Goal: Task Accomplishment & Management: Manage account settings

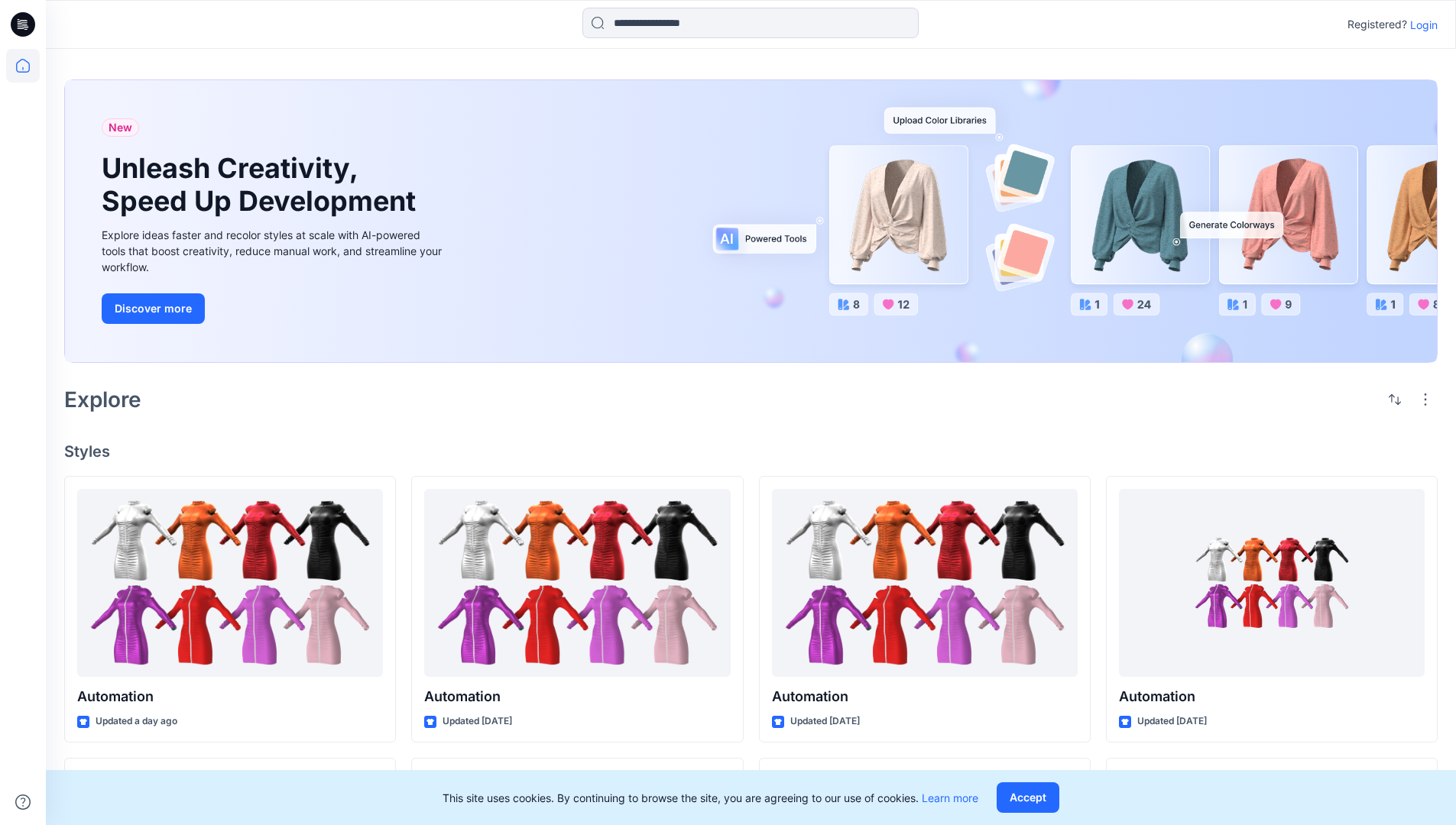
click at [1420, 24] on p "Login" at bounding box center [1424, 24] width 28 height 16
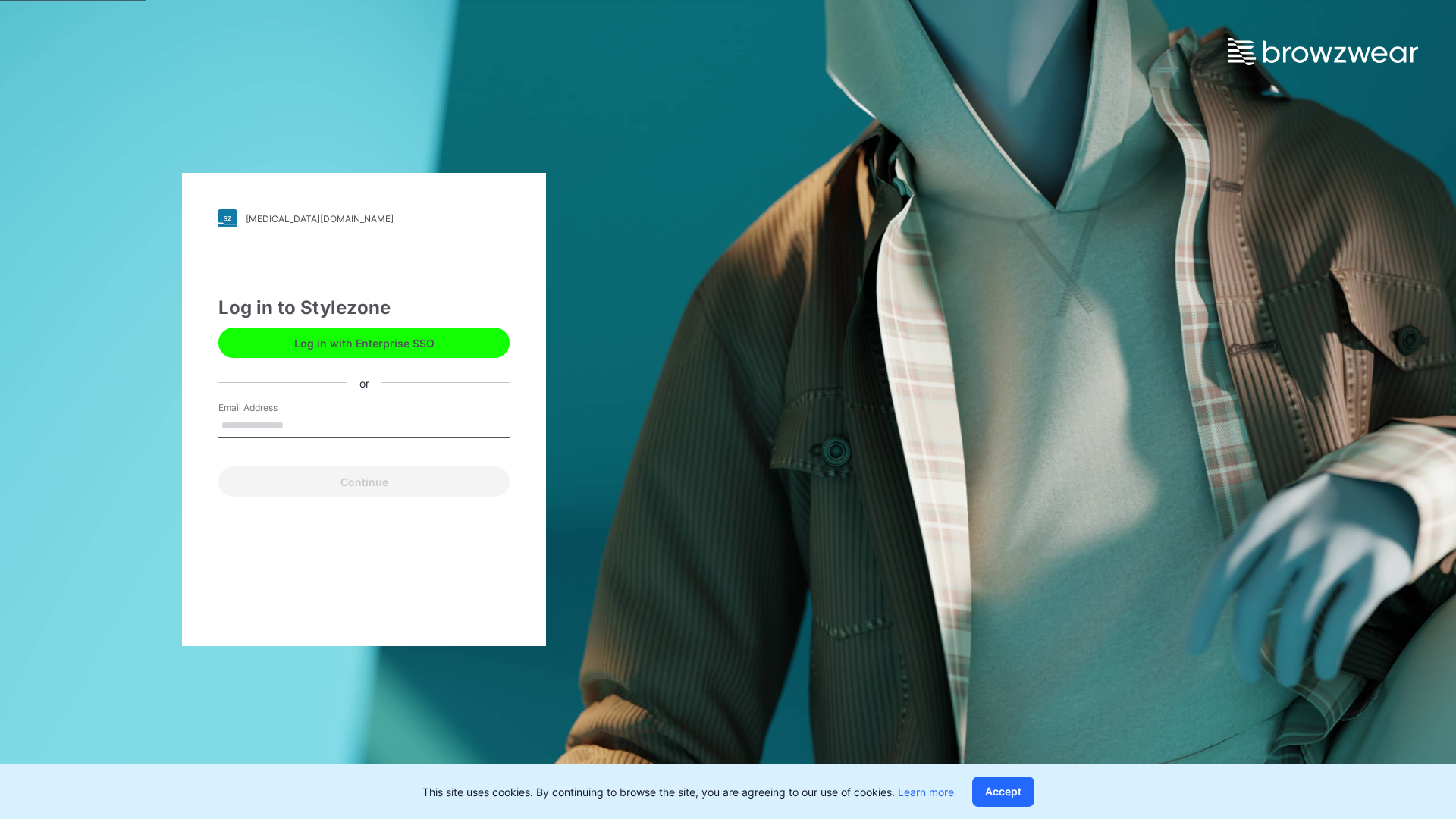
click at [299, 425] on input "Email Address" at bounding box center [364, 426] width 291 height 22
type input "**********"
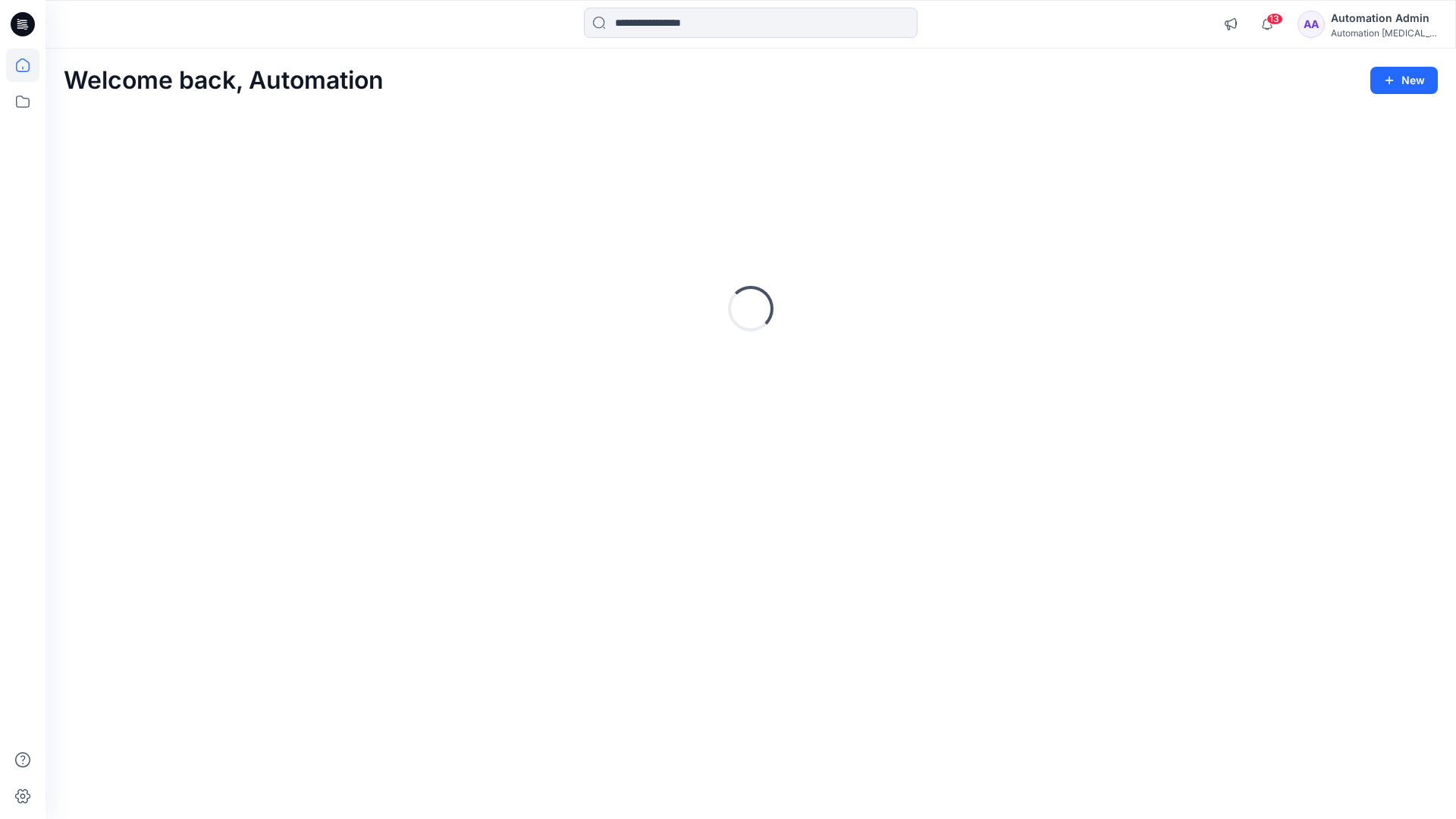
click at [29, 65] on icon at bounding box center [23, 65] width 14 height 14
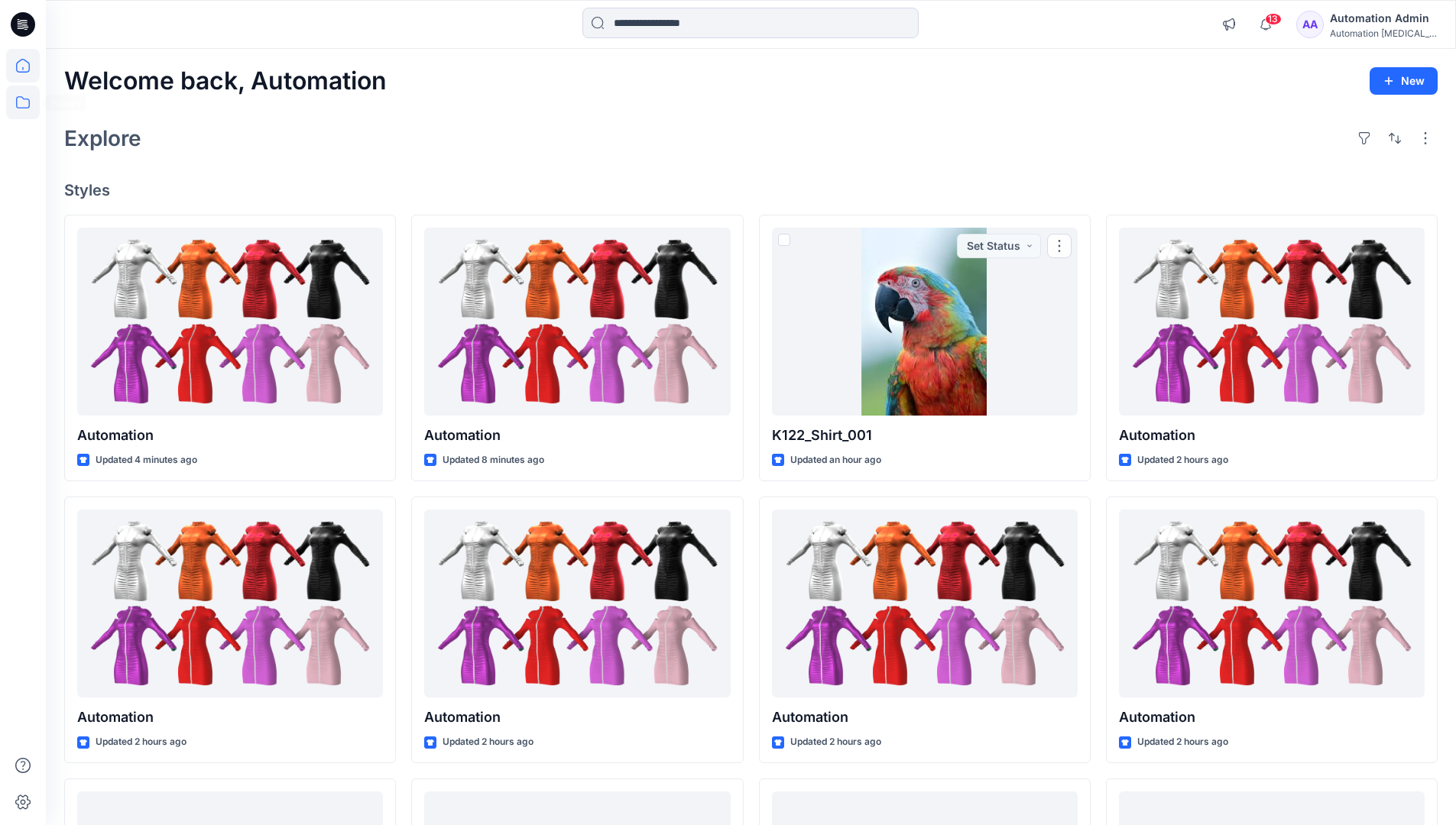
click at [23, 101] on icon at bounding box center [23, 102] width 34 height 34
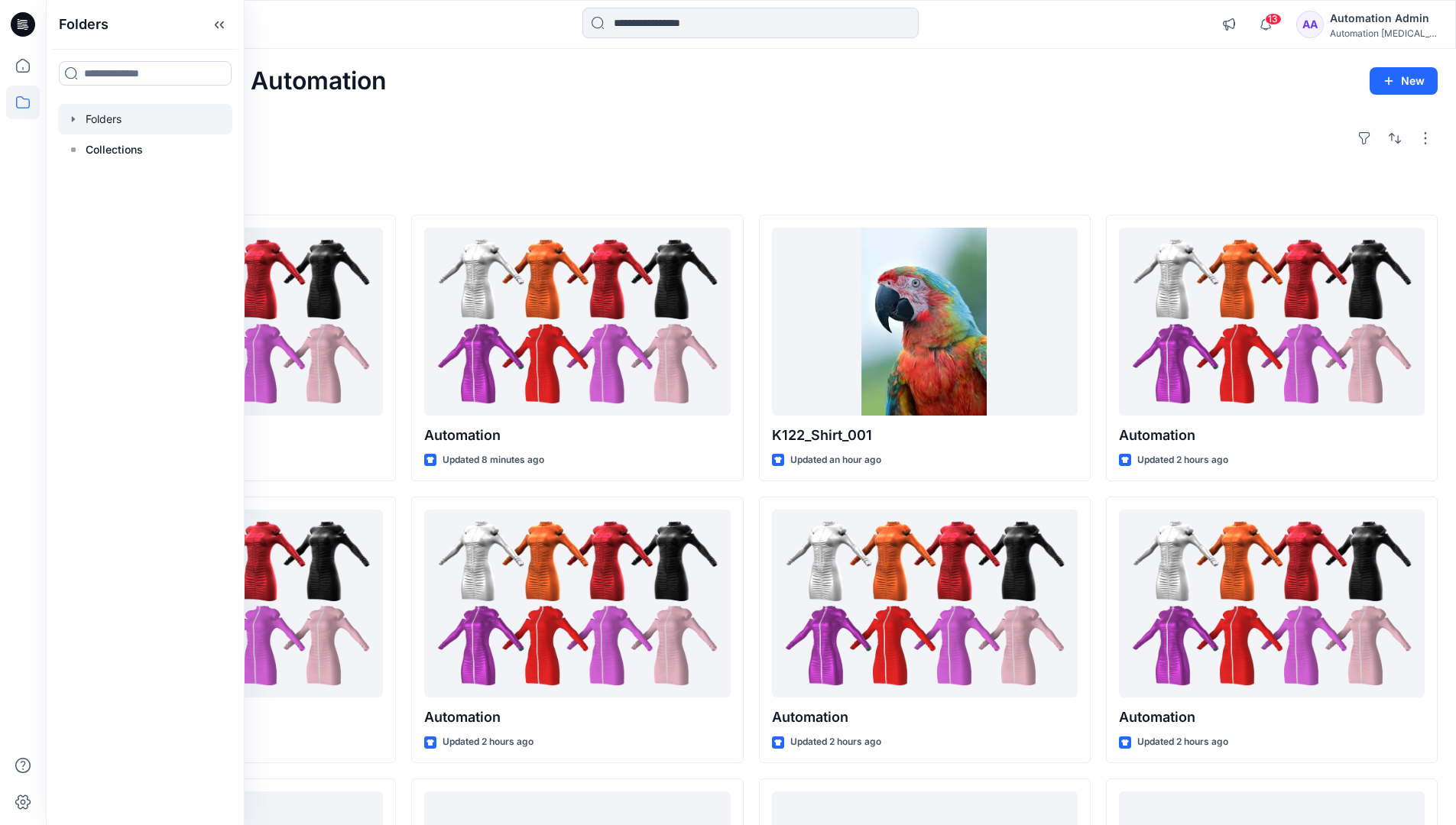
click at [96, 116] on div at bounding box center [145, 119] width 174 height 30
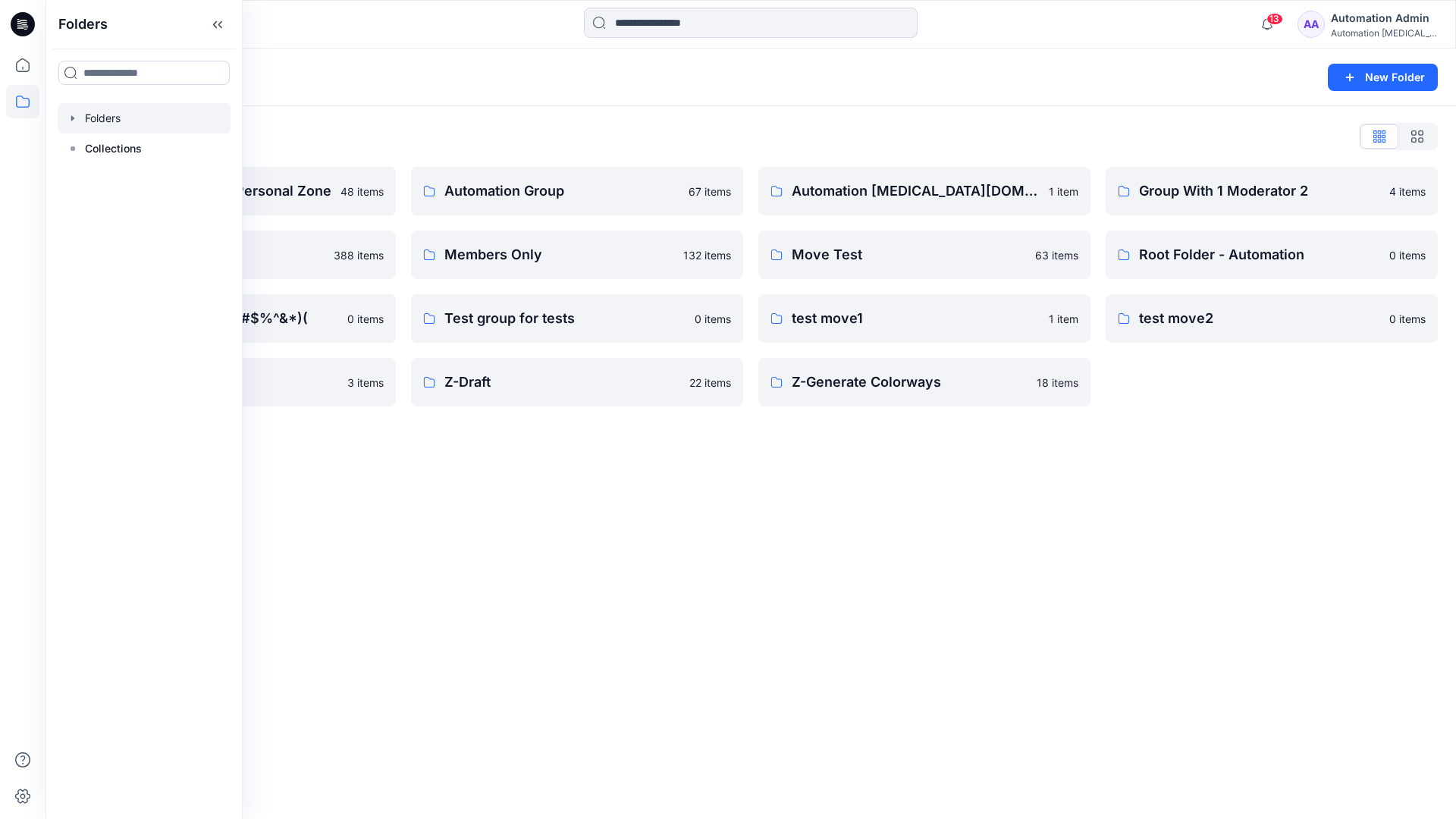
click at [762, 447] on div "Folders New Folder Folders List Automation Admin's Personal Zone 48 items membe…" at bounding box center [750, 433] width 1410 height 770
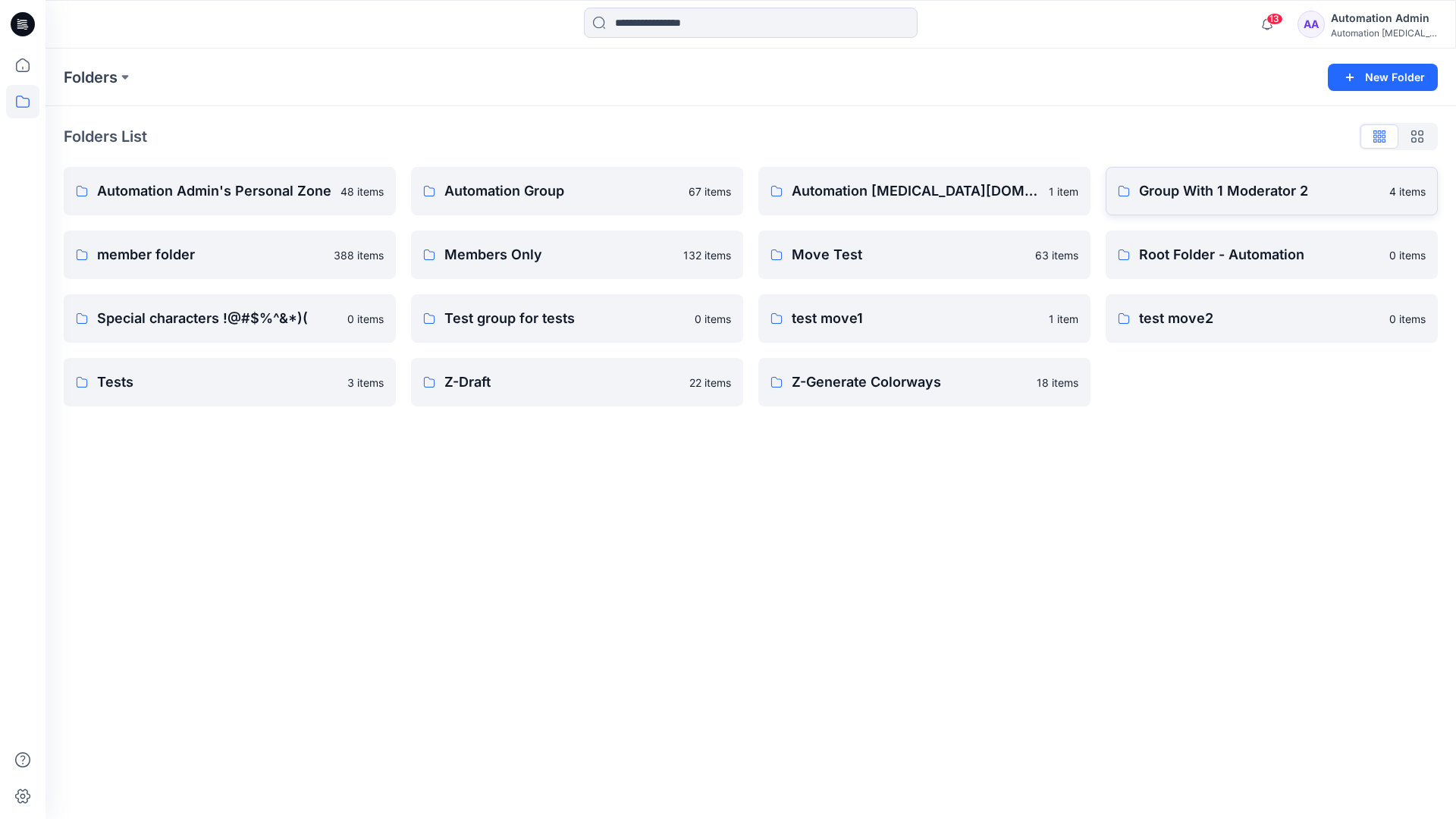
click at [1173, 193] on p "Group With 1 Moderator 2" at bounding box center [1259, 191] width 242 height 21
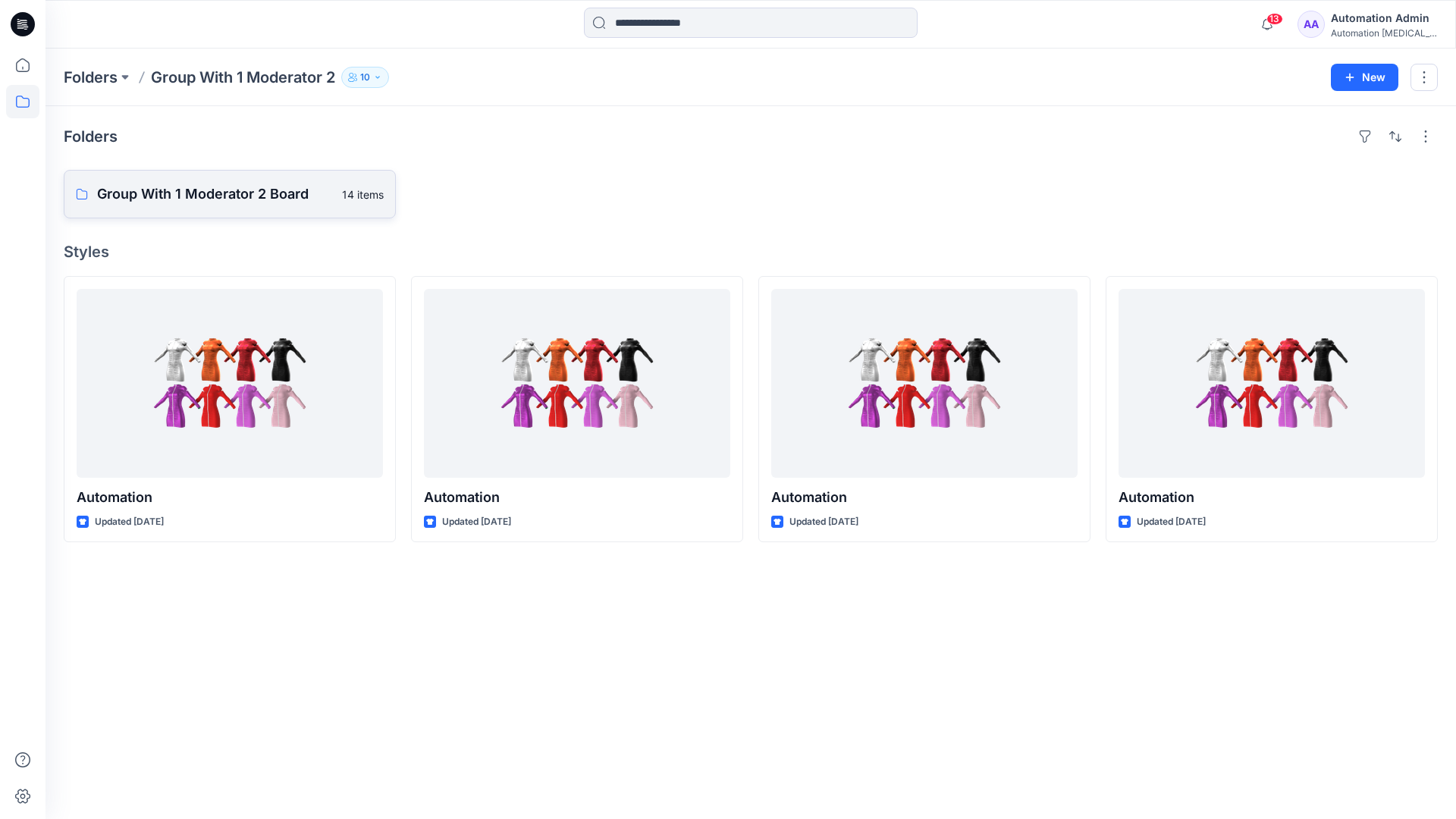
click at [236, 194] on p "Group With 1 Moderator 2 Board" at bounding box center [215, 193] width 236 height 21
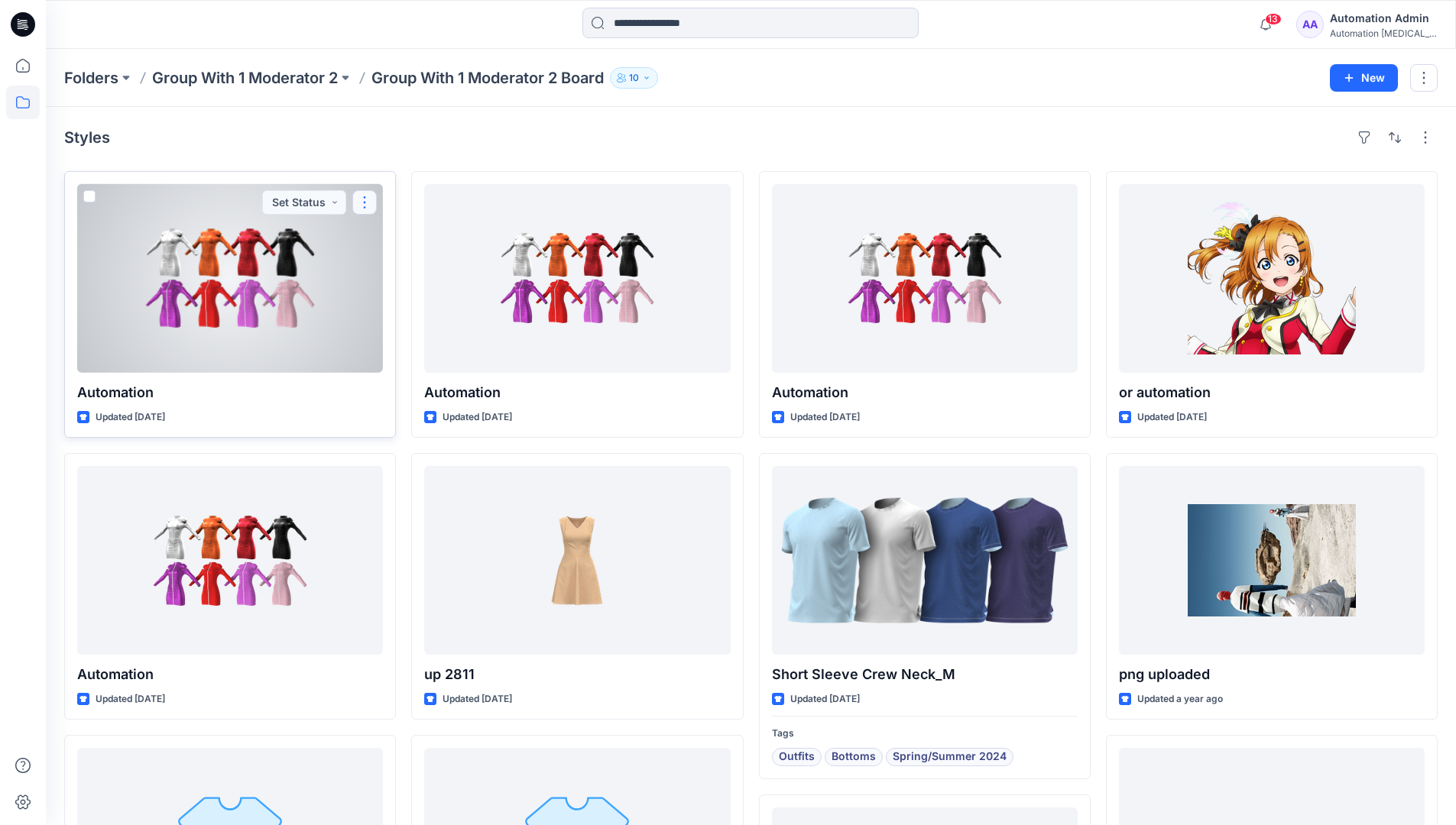
click at [362, 209] on button "button" at bounding box center [365, 203] width 24 height 24
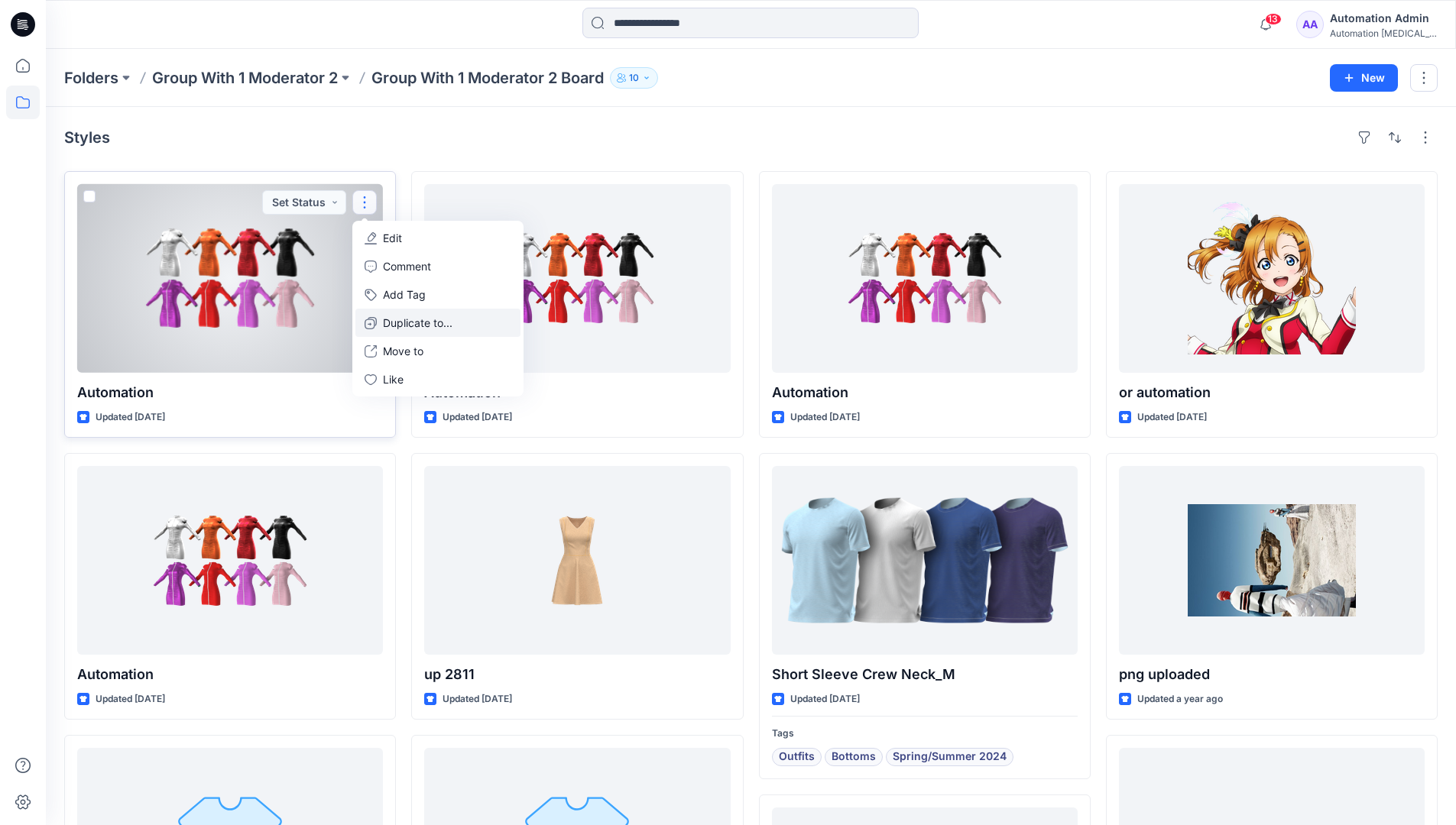
click at [421, 317] on p "Duplicate to..." at bounding box center [417, 322] width 69 height 16
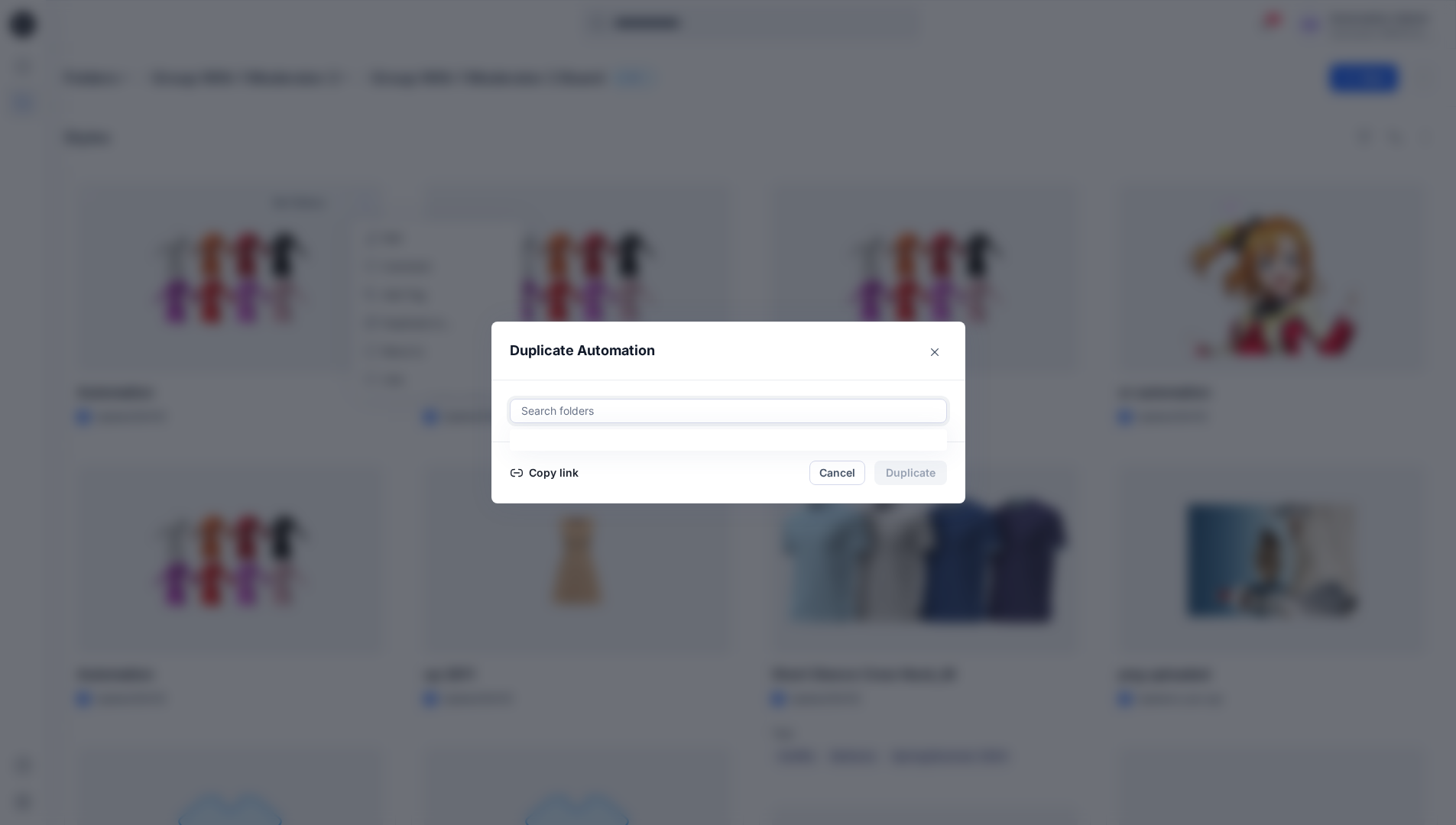
click at [632, 405] on div at bounding box center [728, 410] width 417 height 18
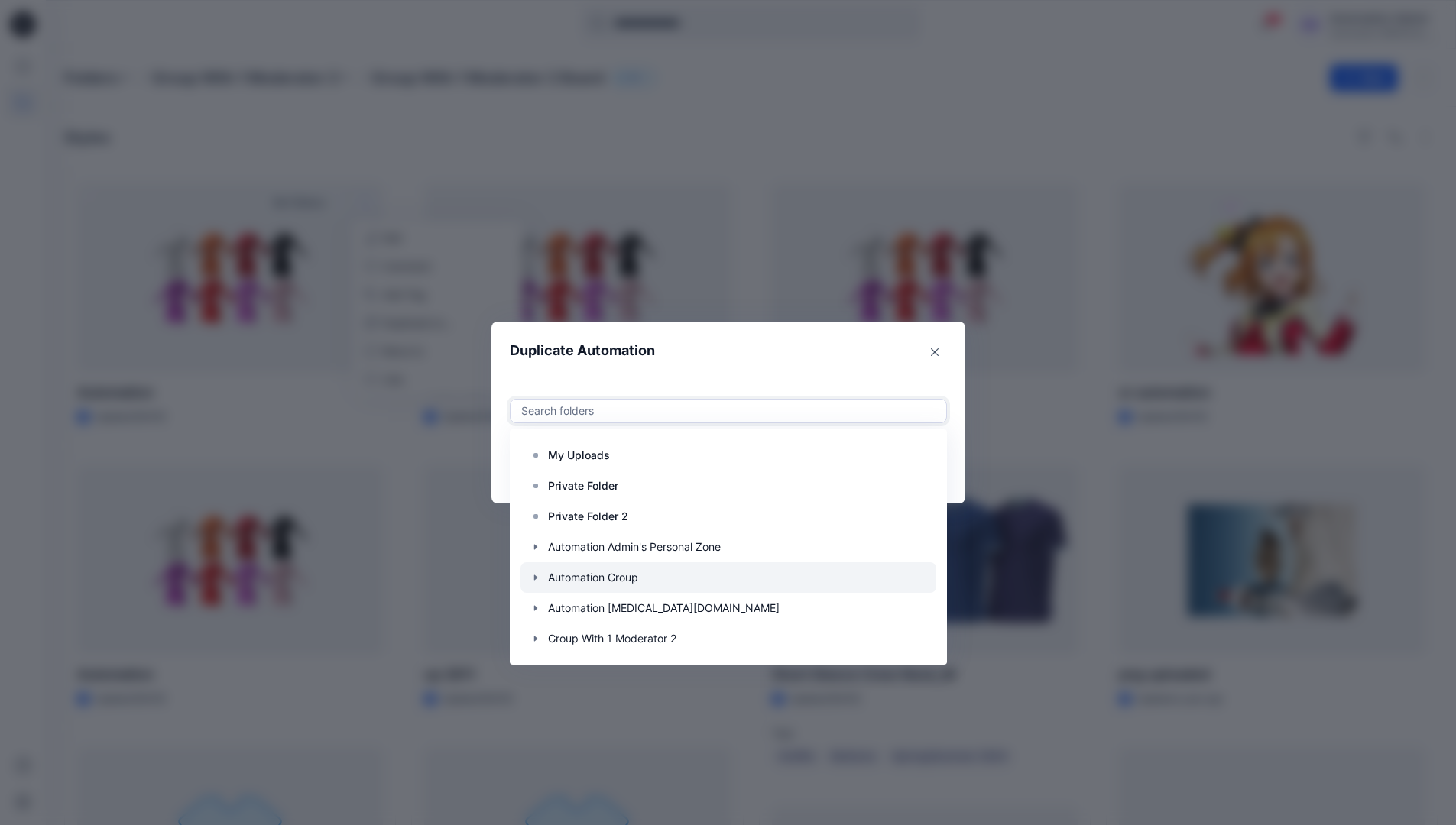
click at [541, 577] on icon "button" at bounding box center [535, 577] width 12 height 12
click at [593, 600] on p "Automation Board" at bounding box center [608, 608] width 91 height 18
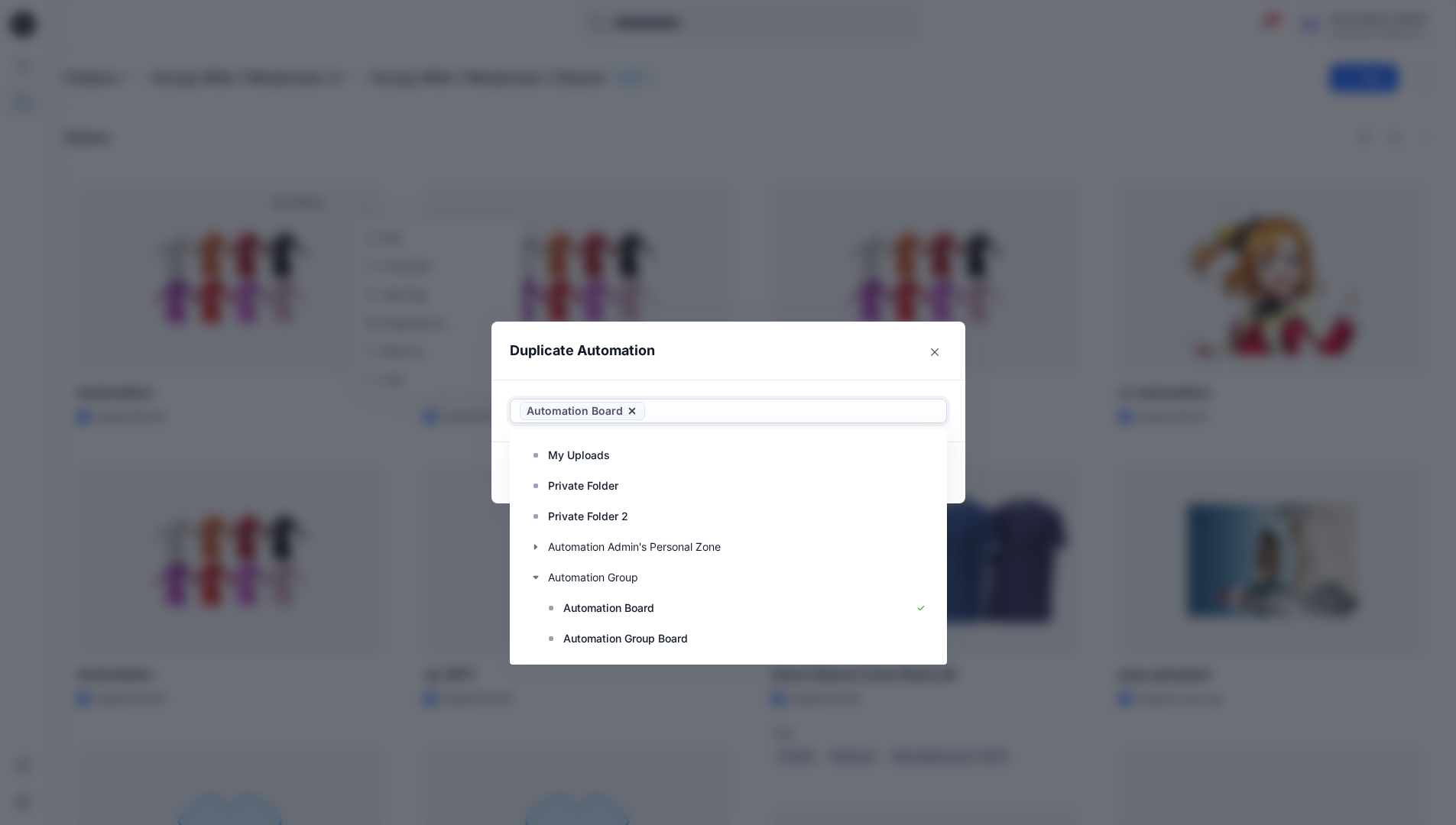
click at [818, 348] on header "Duplicate Automation" at bounding box center [713, 350] width 443 height 58
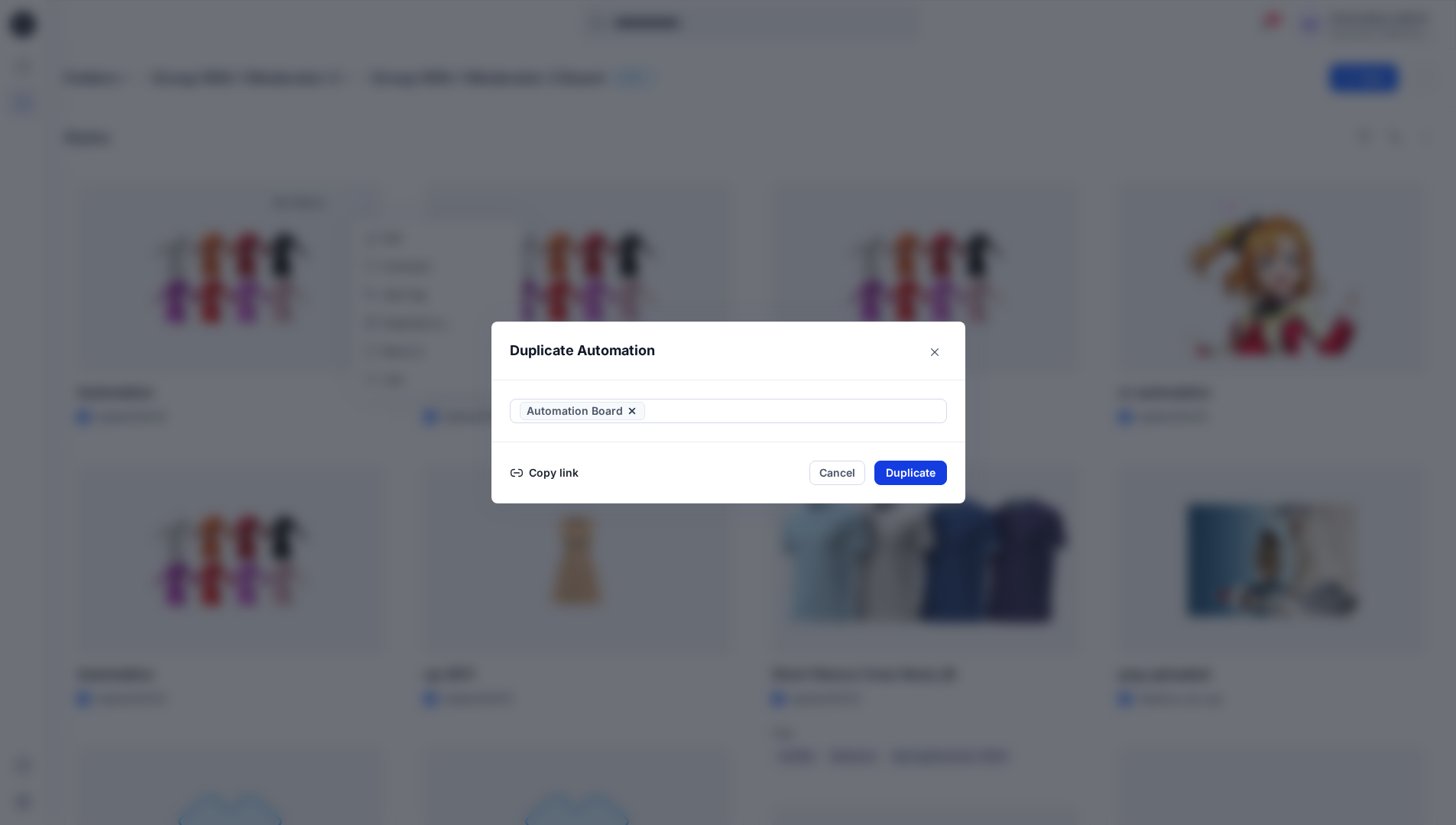
click at [918, 473] on button "Duplicate" at bounding box center [910, 473] width 73 height 24
click at [929, 471] on button "Close" at bounding box center [922, 473] width 49 height 24
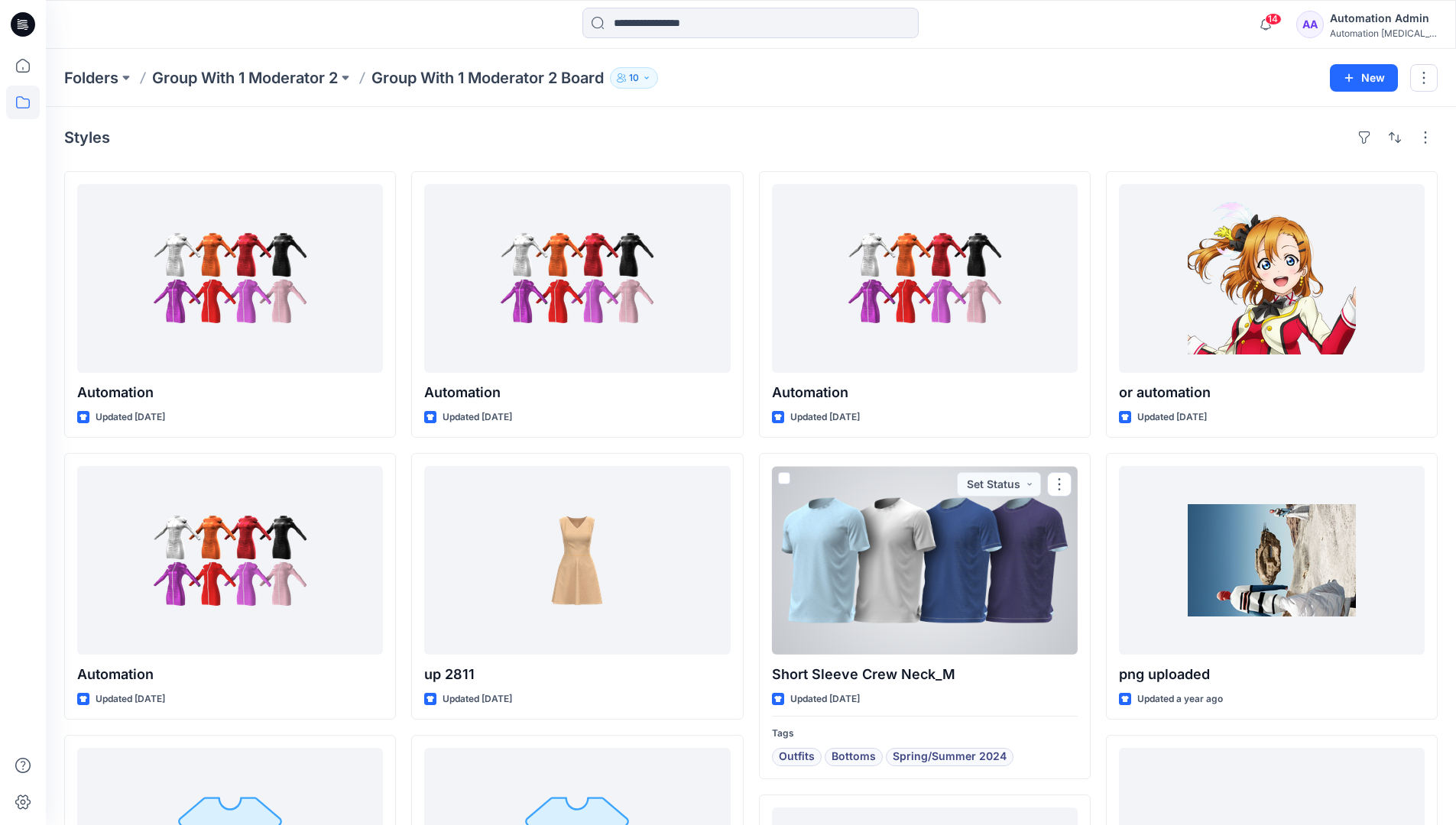
click at [24, 101] on icon at bounding box center [23, 102] width 34 height 34
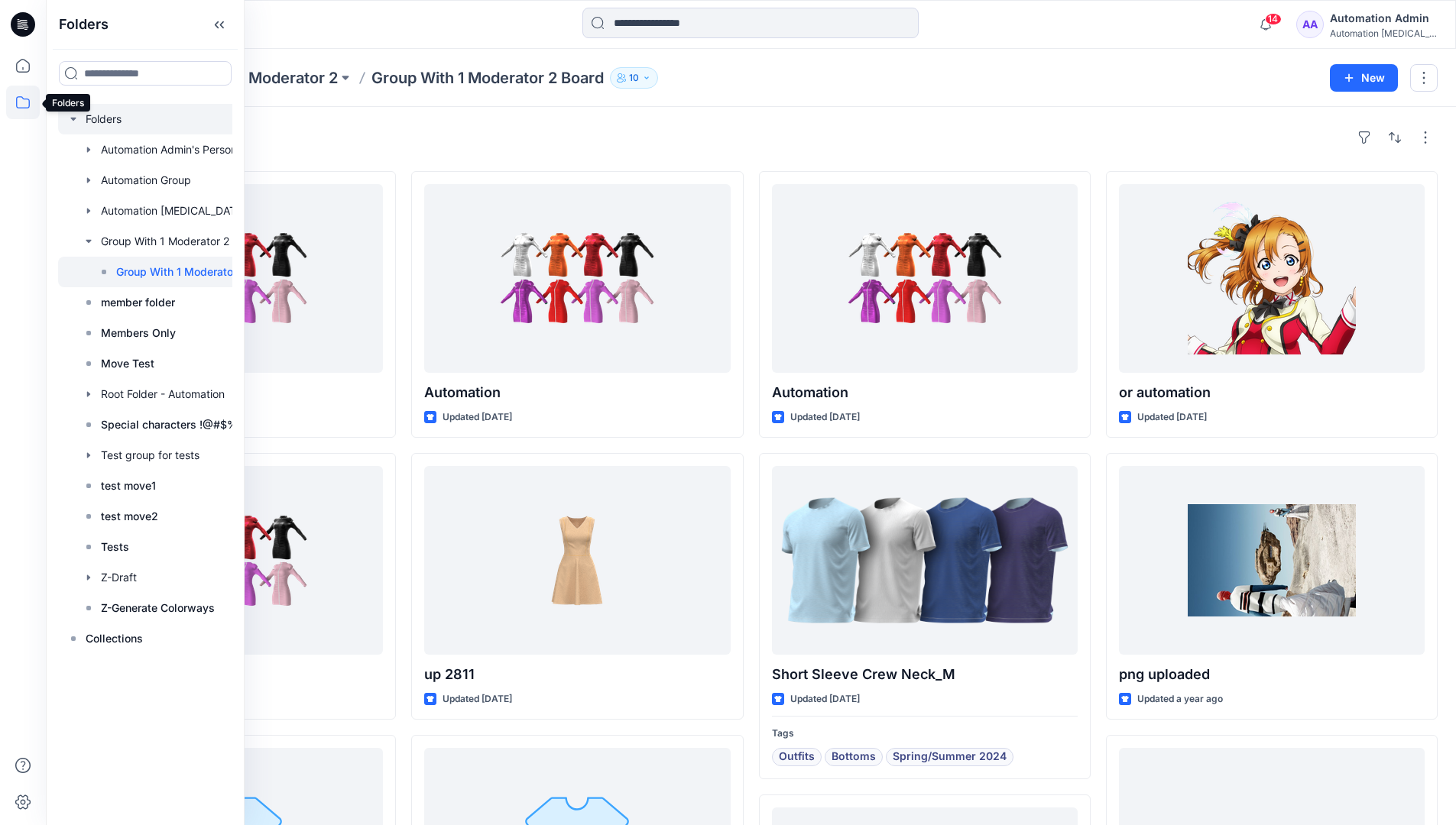
click at [100, 119] on div at bounding box center [172, 119] width 230 height 30
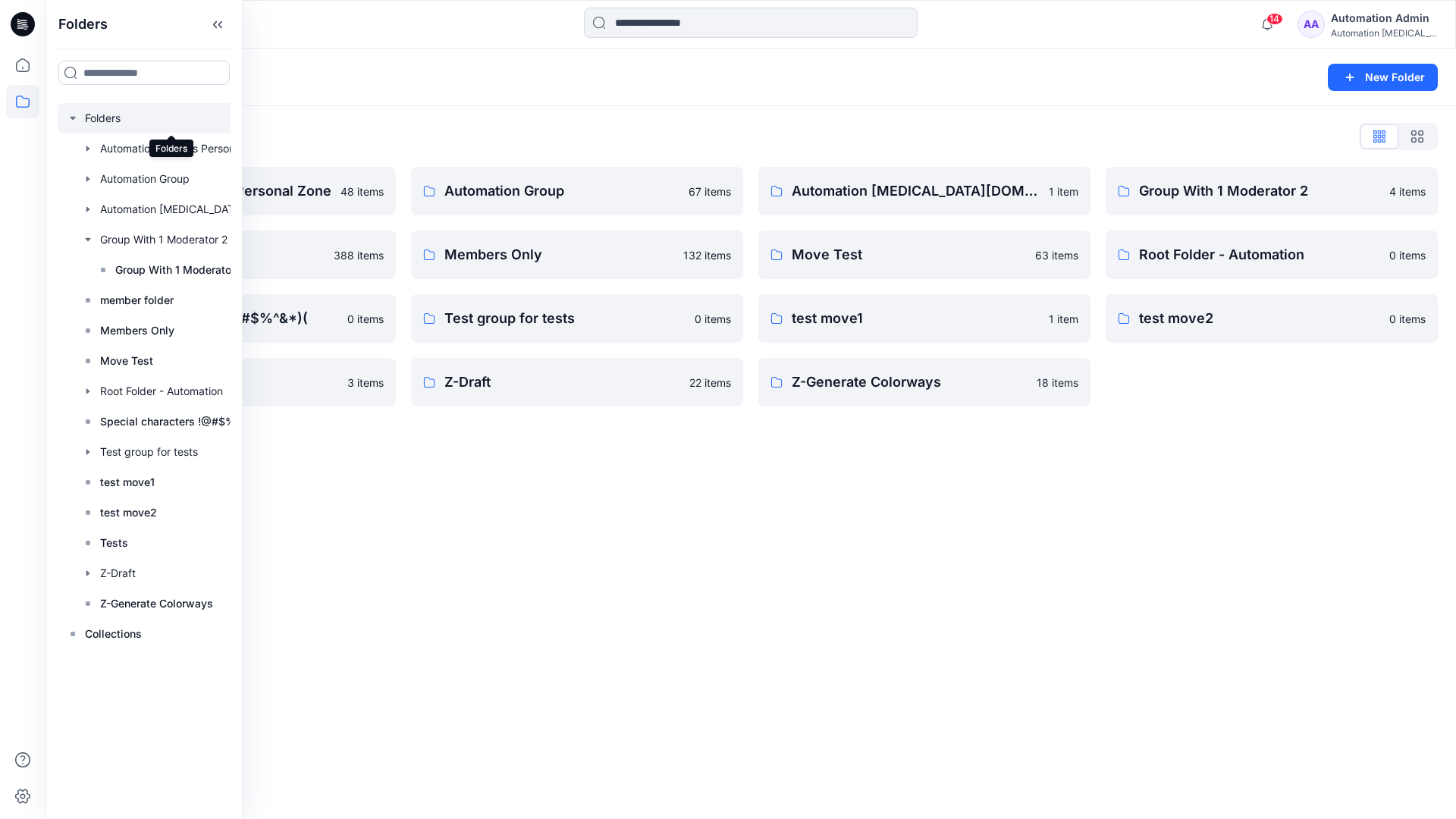
click at [791, 498] on div "Folders New Folder Folders List Automation Admin's Personal Zone 48 items membe…" at bounding box center [750, 433] width 1410 height 770
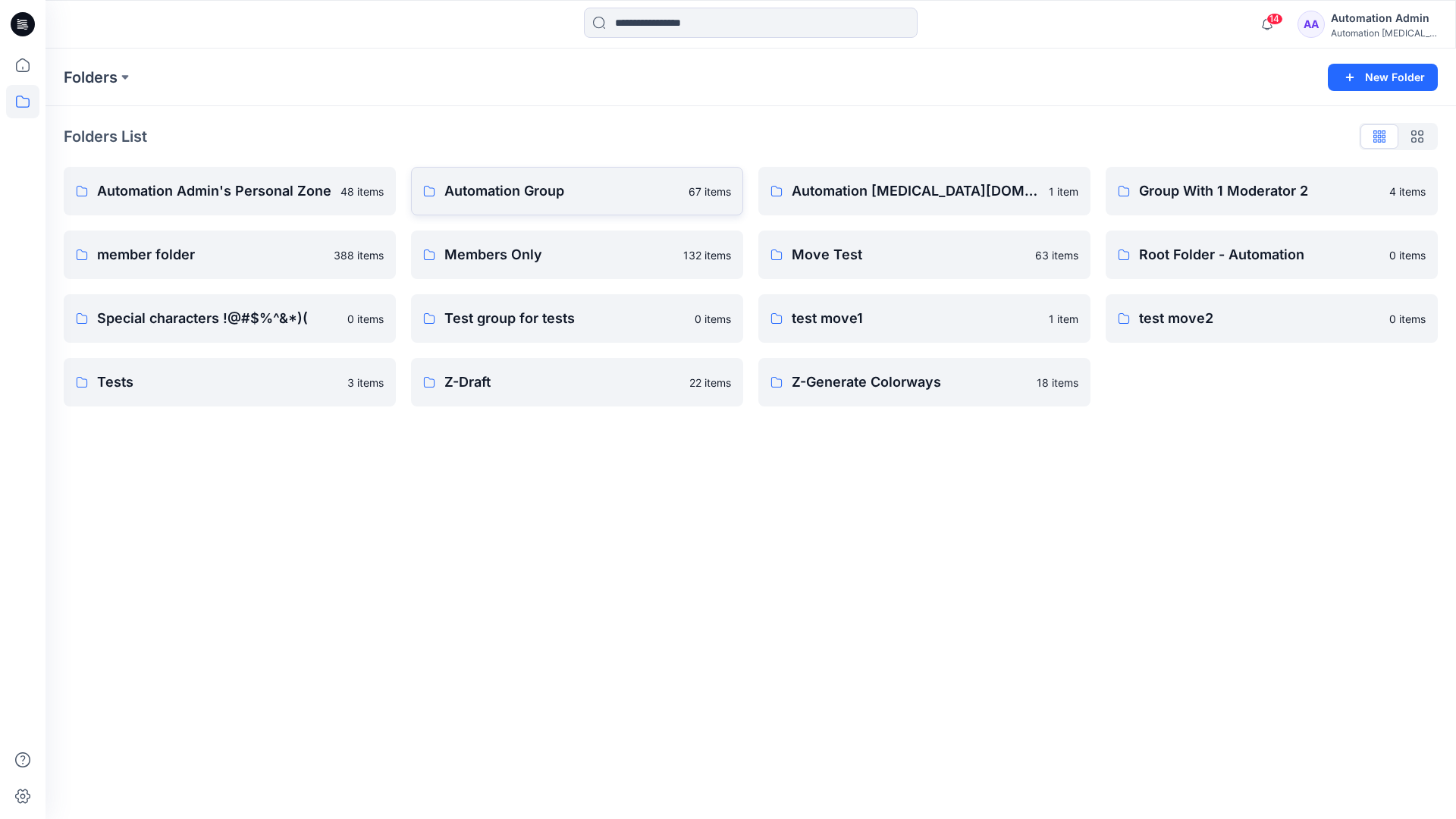
click at [540, 199] on p "Automation Group" at bounding box center [561, 191] width 235 height 21
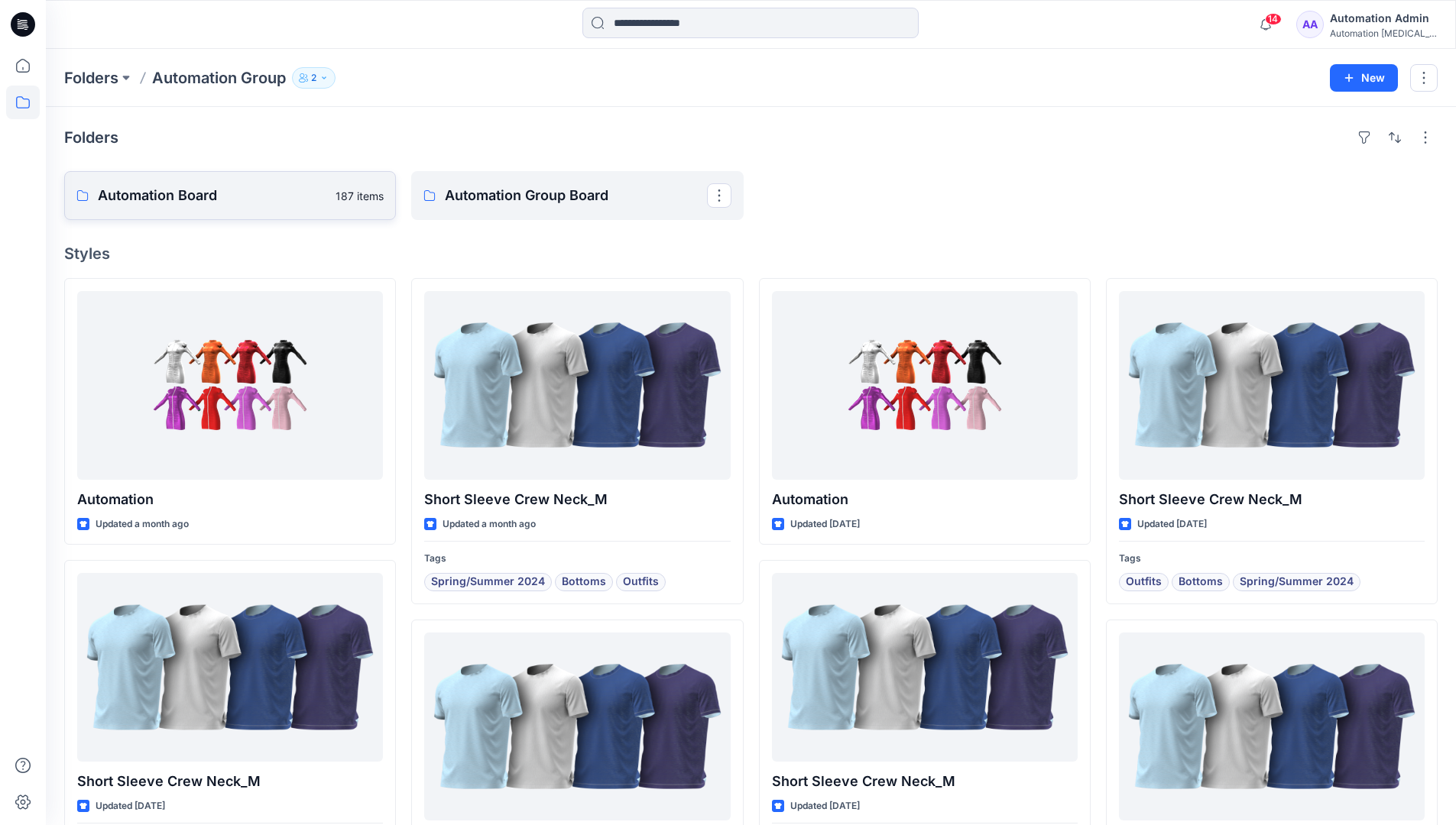
click at [260, 208] on link "Automation Board 187 items" at bounding box center [230, 196] width 332 height 48
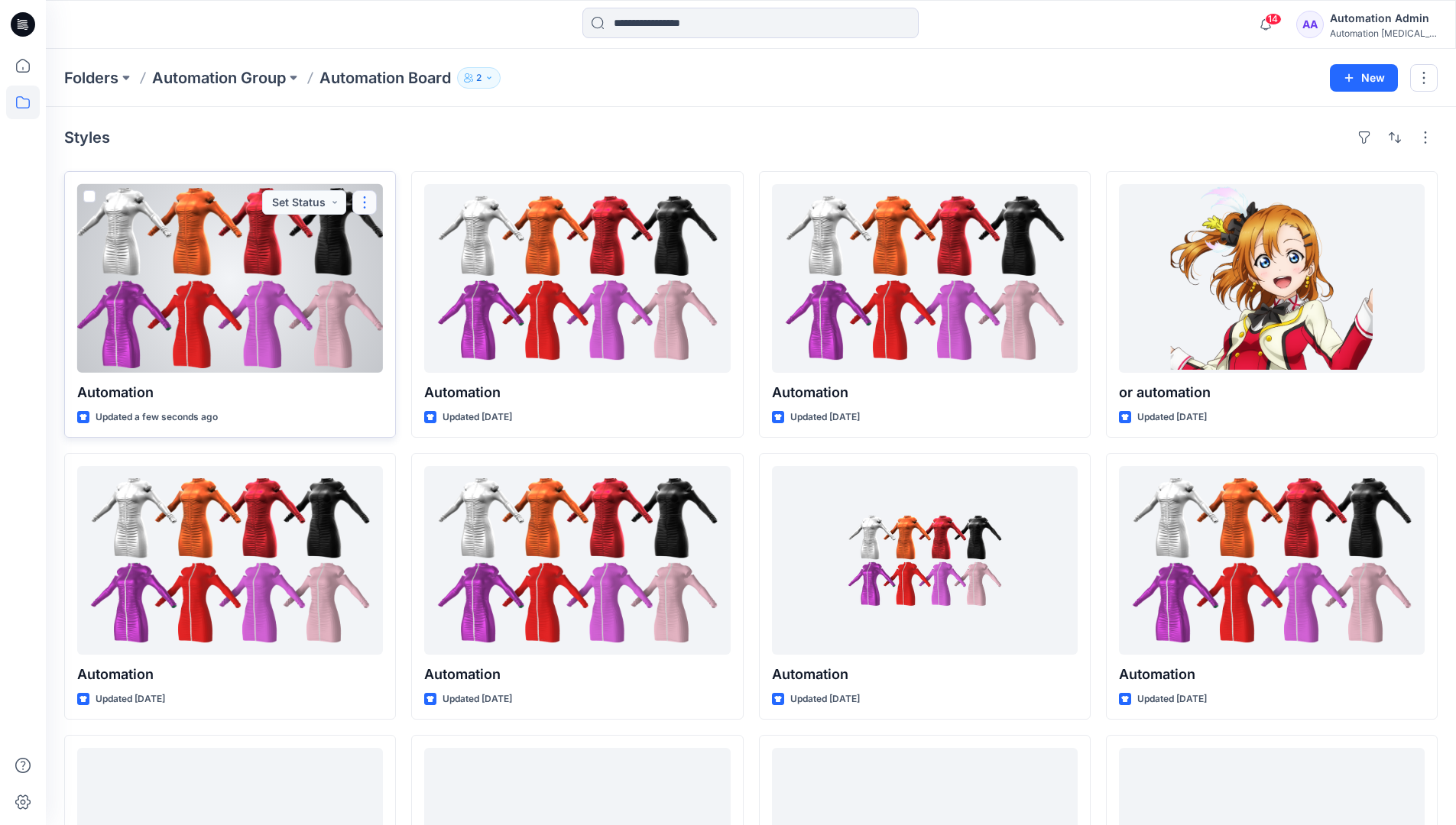
click at [366, 202] on button "button" at bounding box center [365, 203] width 24 height 24
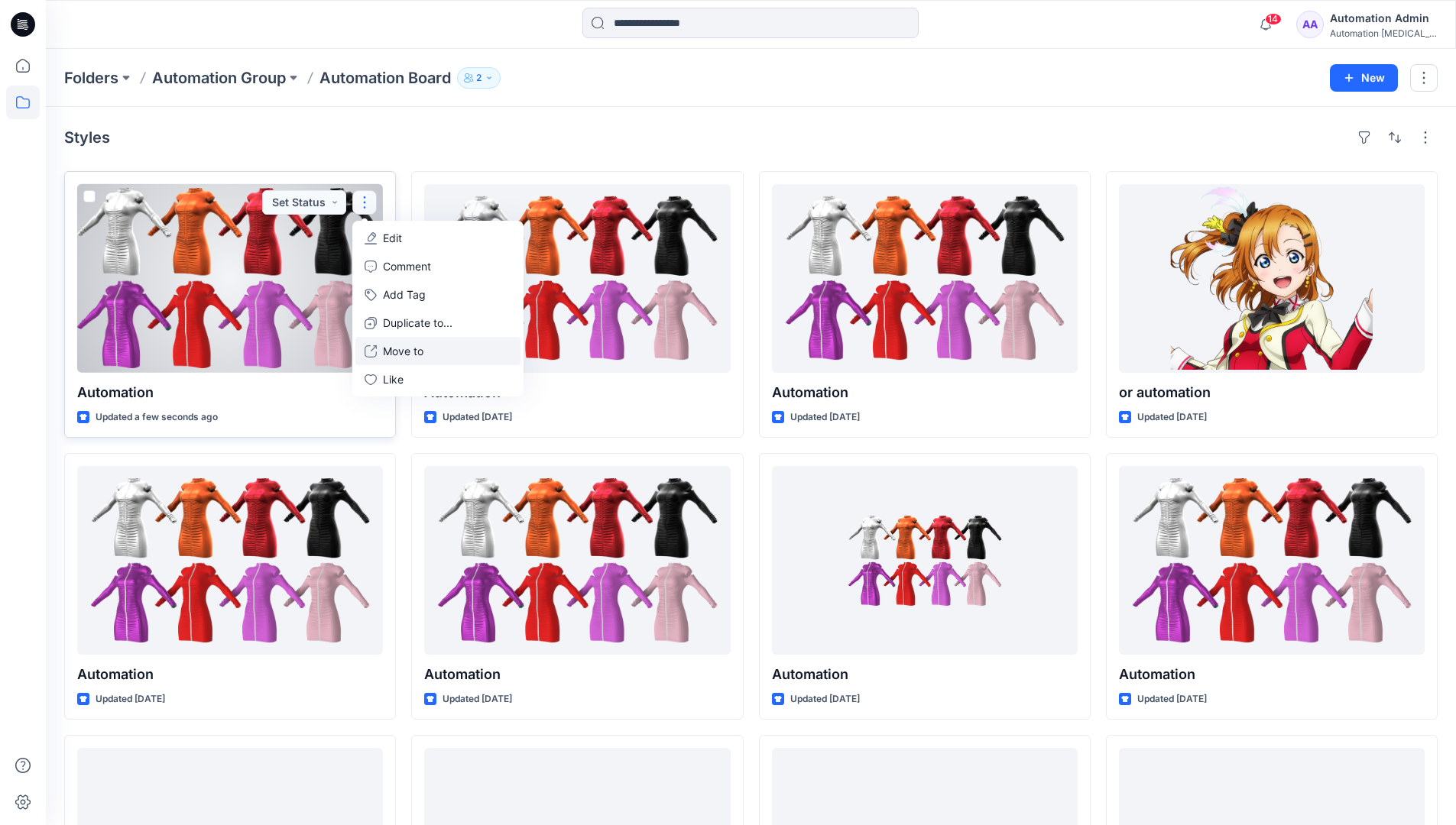
click at [400, 351] on p "Move to" at bounding box center [403, 351] width 41 height 16
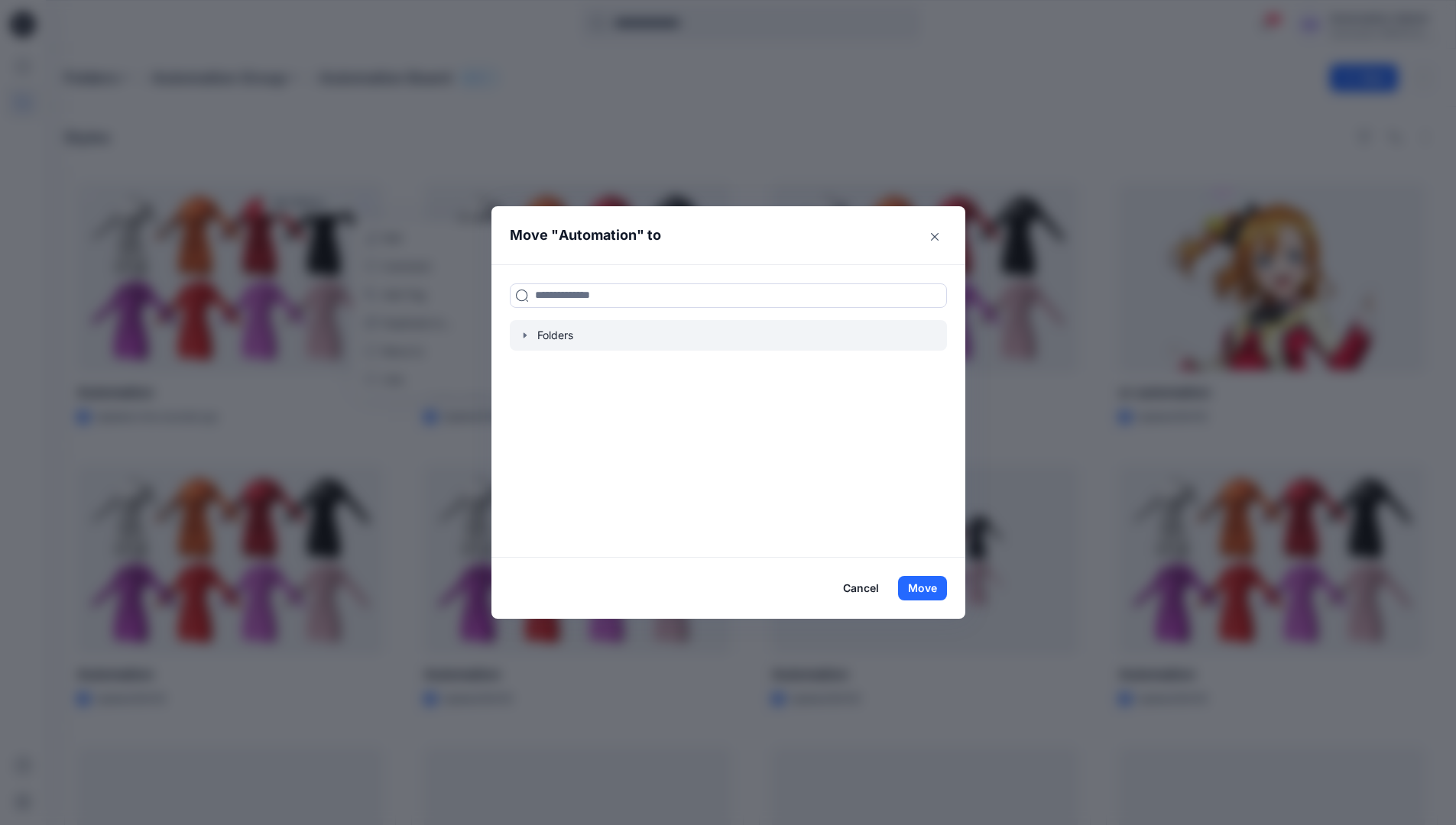
click at [526, 334] on icon "button" at bounding box center [524, 335] width 3 height 5
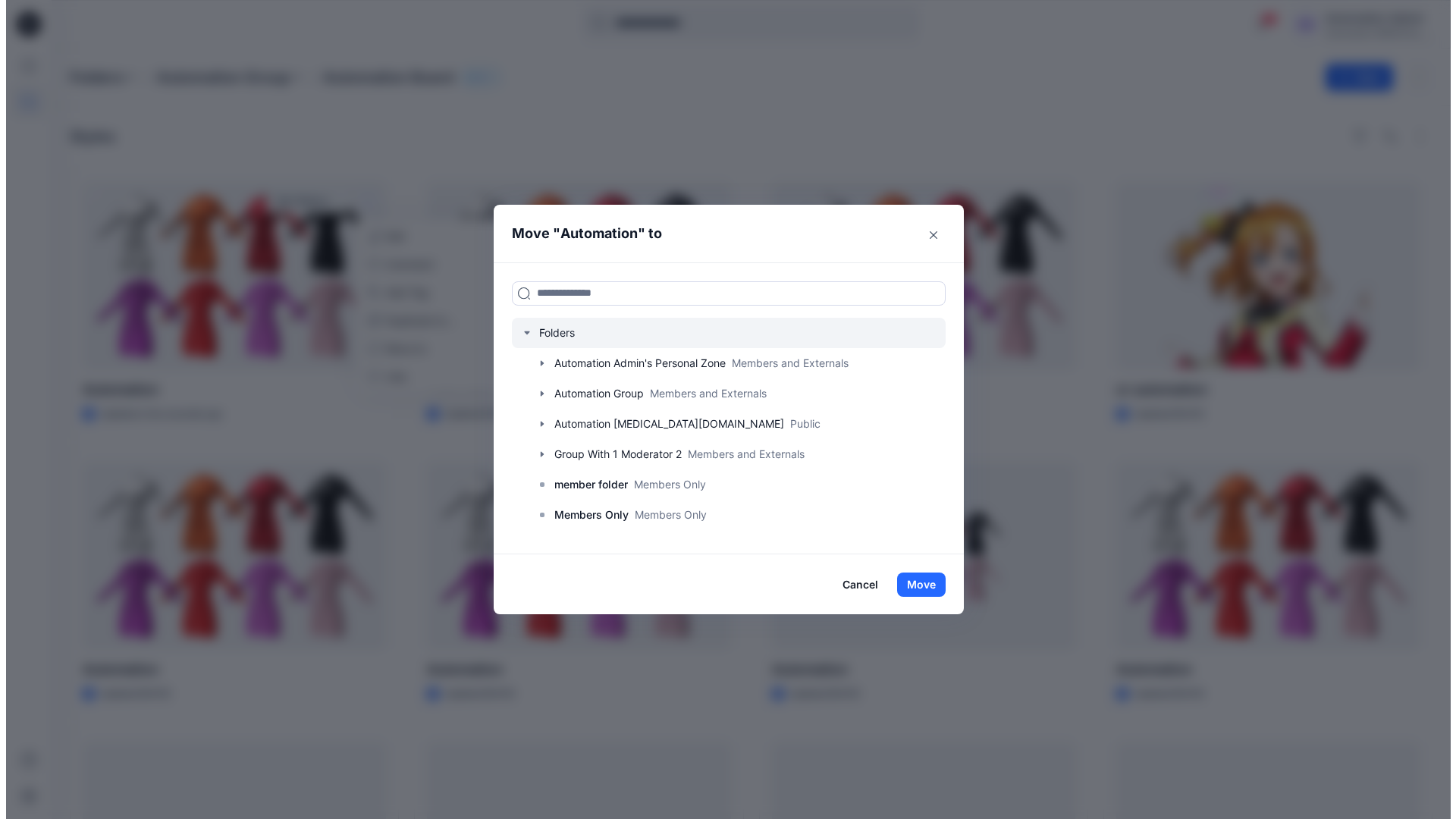
scroll to position [119, 0]
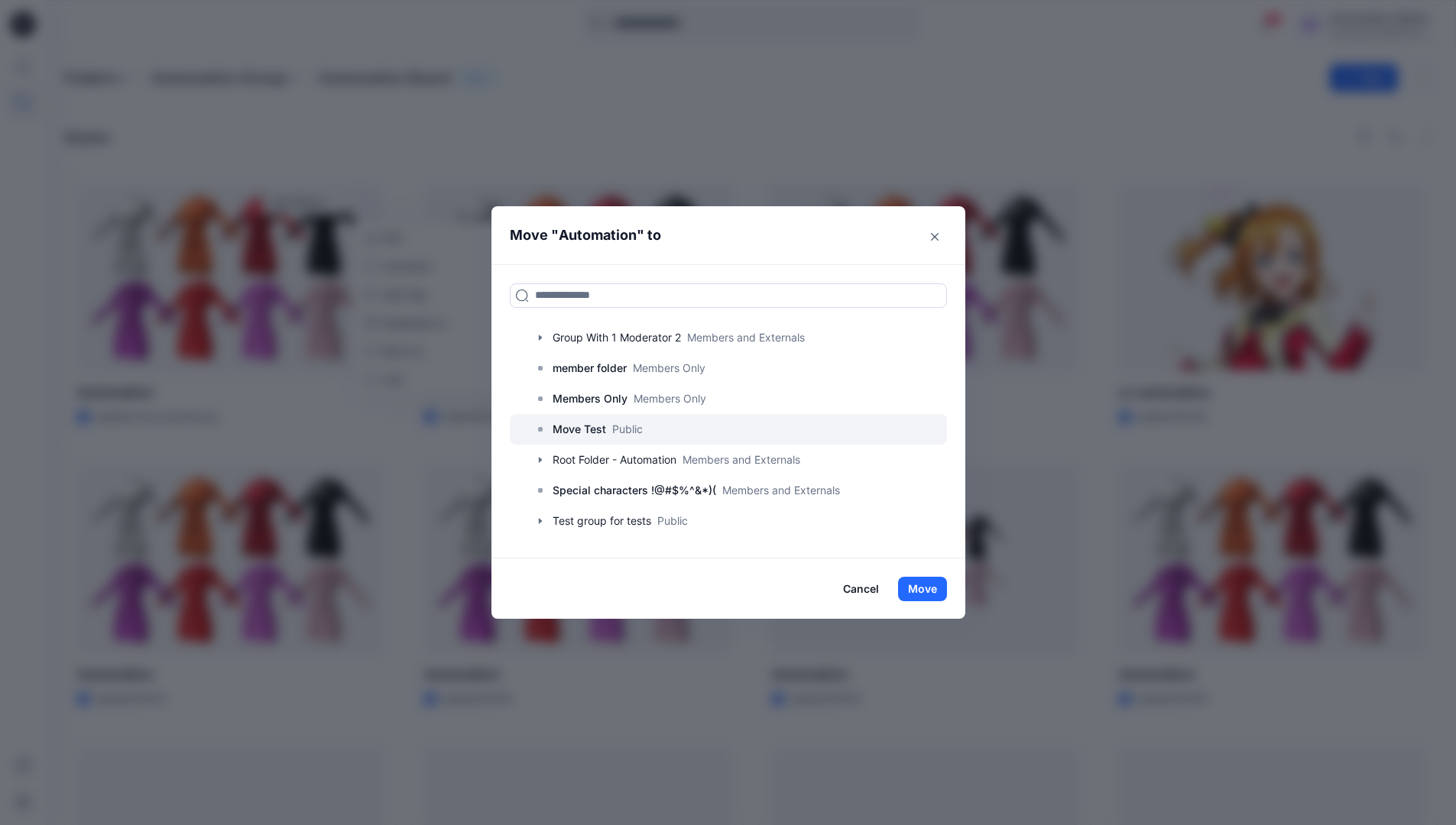
click at [588, 431] on p "Move Test" at bounding box center [579, 429] width 54 height 18
click at [934, 583] on button "Move" at bounding box center [922, 589] width 49 height 24
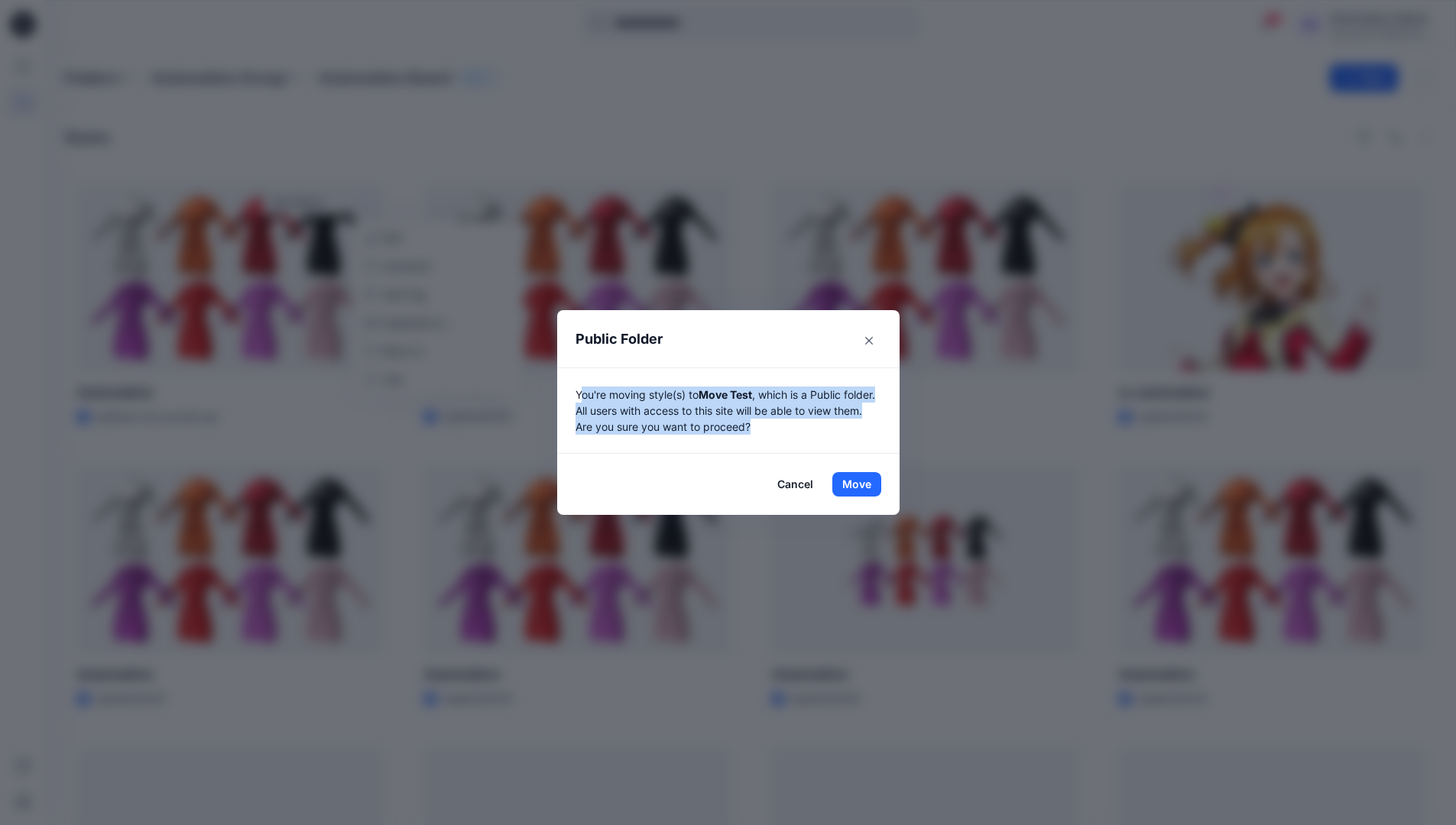
drag, startPoint x: 934, startPoint y: 583, endPoint x: 843, endPoint y: 422, distance: 184.9
click at [843, 422] on p "You're moving style(s) to Move Test , which is a Public folder. All users with …" at bounding box center [728, 410] width 306 height 48
click at [862, 484] on button "Move" at bounding box center [857, 484] width 49 height 24
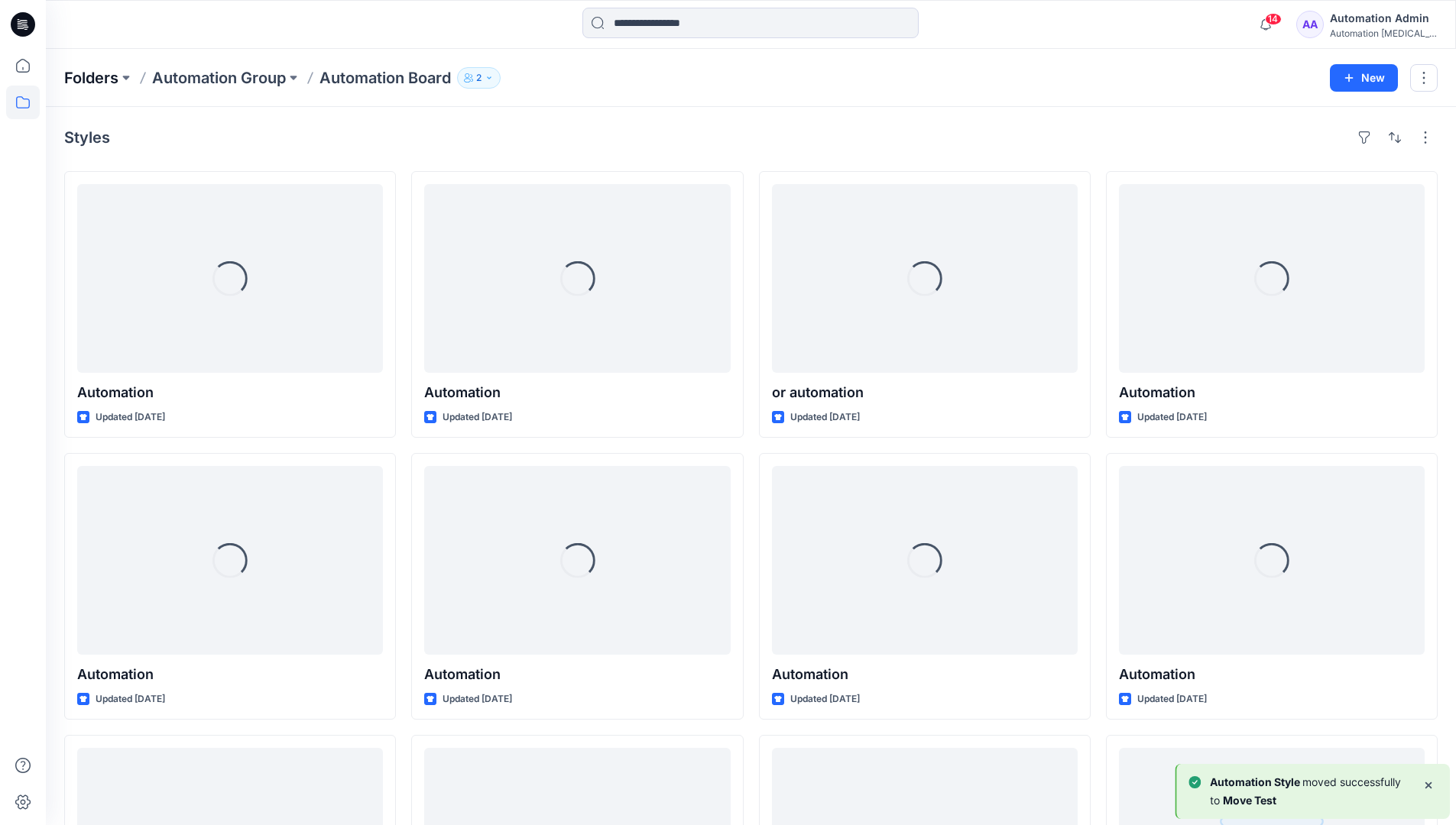
click at [88, 77] on p "Folders" at bounding box center [91, 78] width 55 height 22
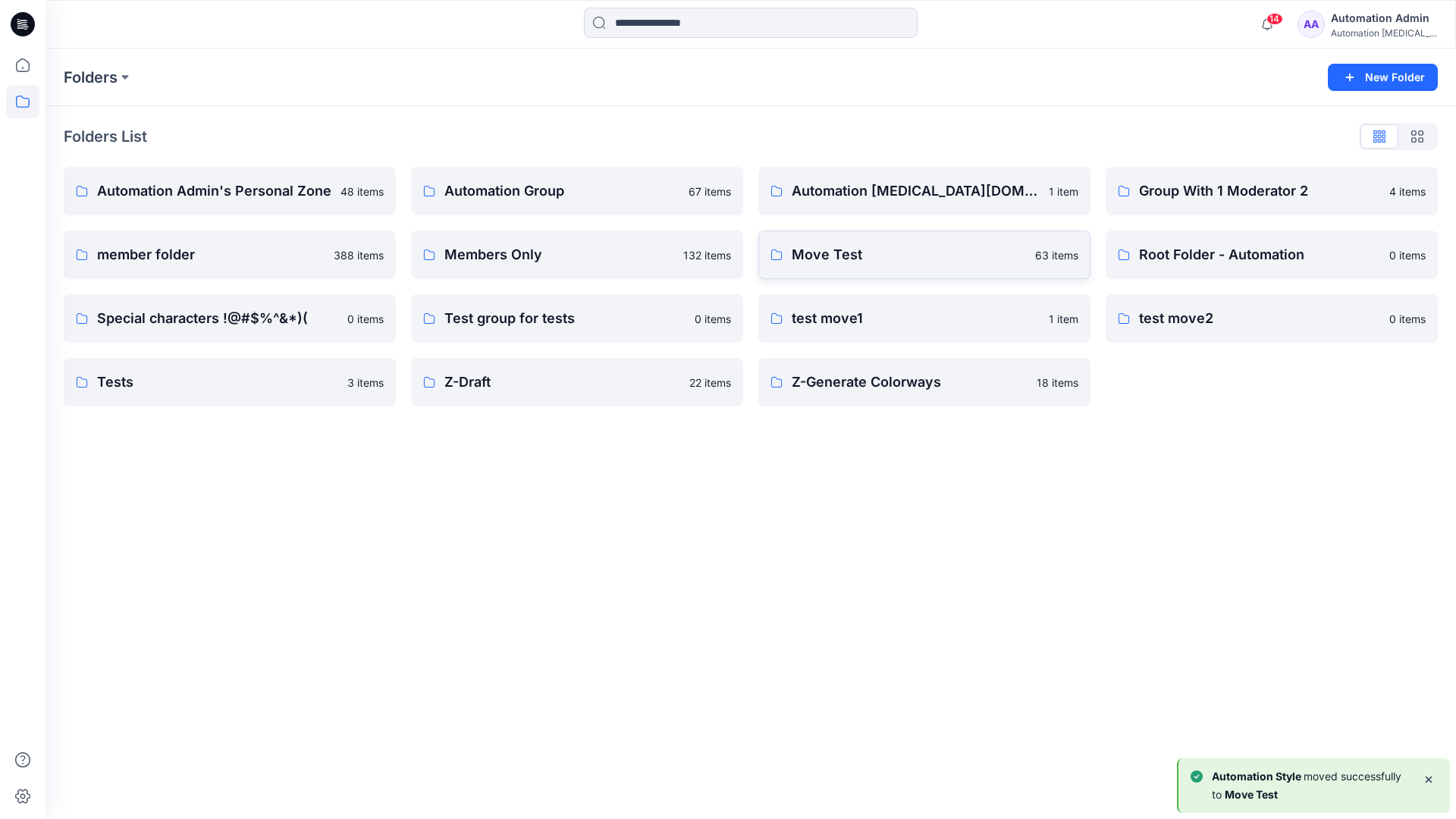
click at [857, 258] on p "Move Test" at bounding box center [908, 254] width 235 height 21
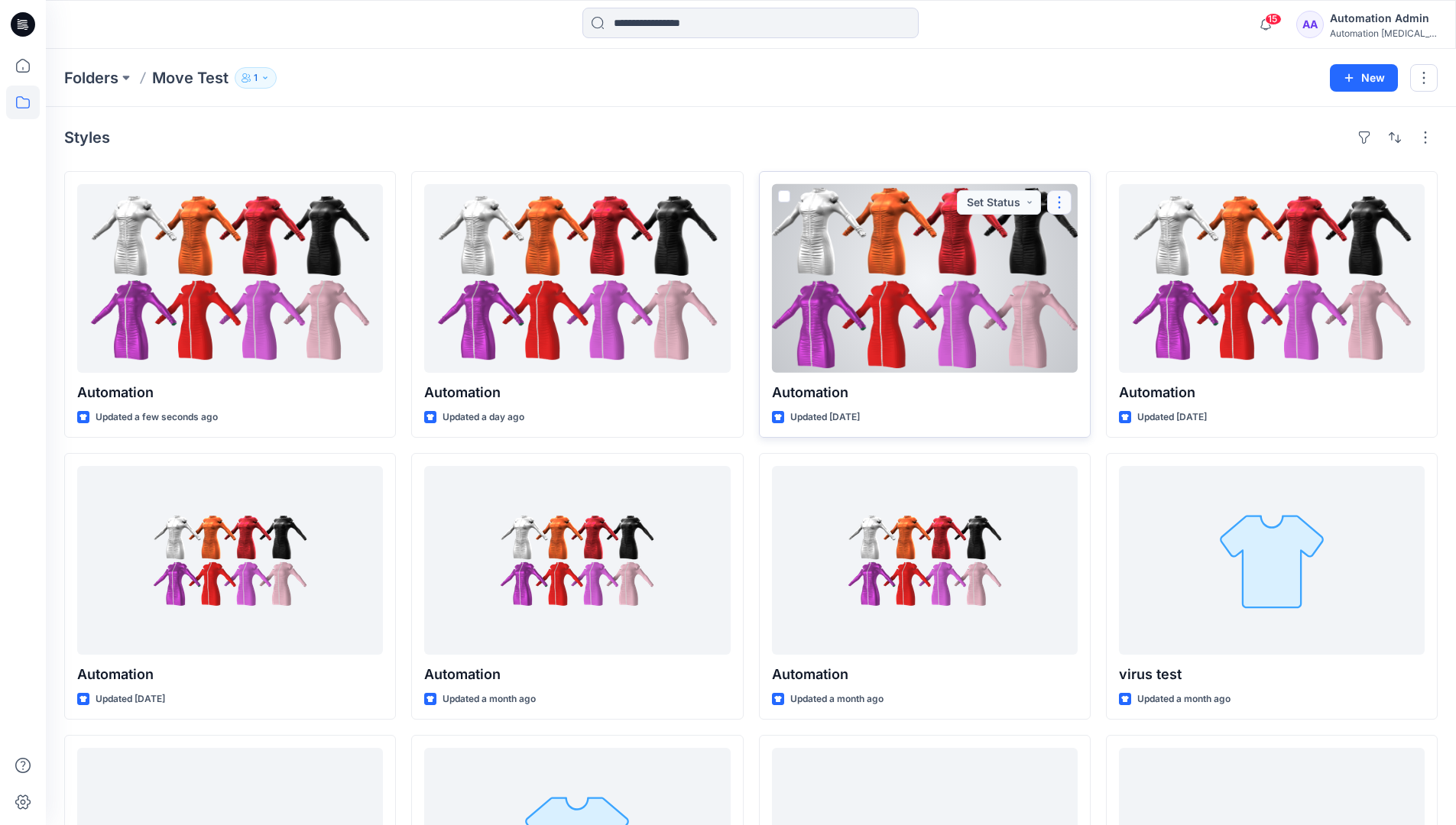
click at [1054, 209] on button "button" at bounding box center [1059, 203] width 24 height 24
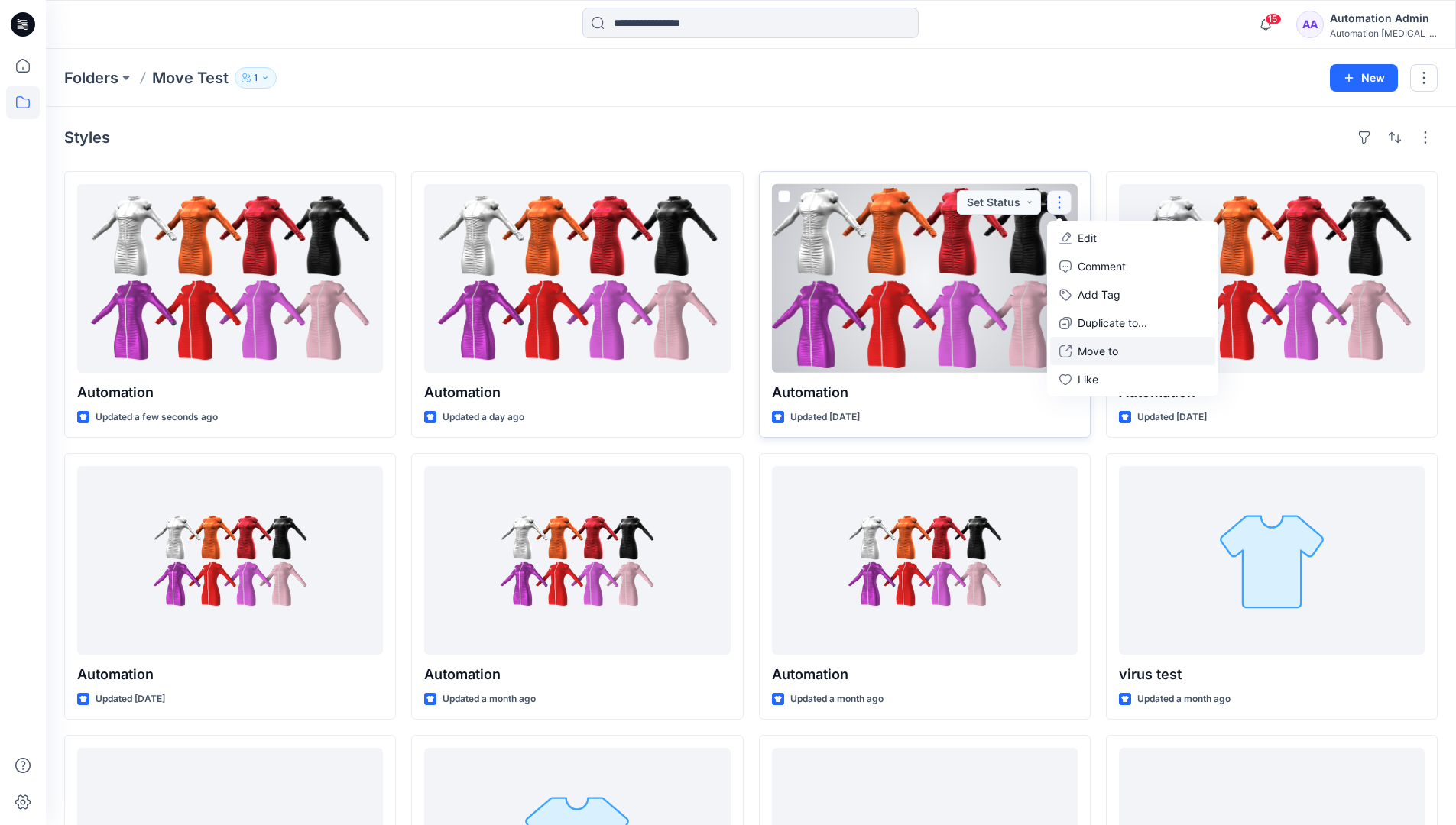
click at [1101, 347] on p "Move to" at bounding box center [1097, 351] width 41 height 16
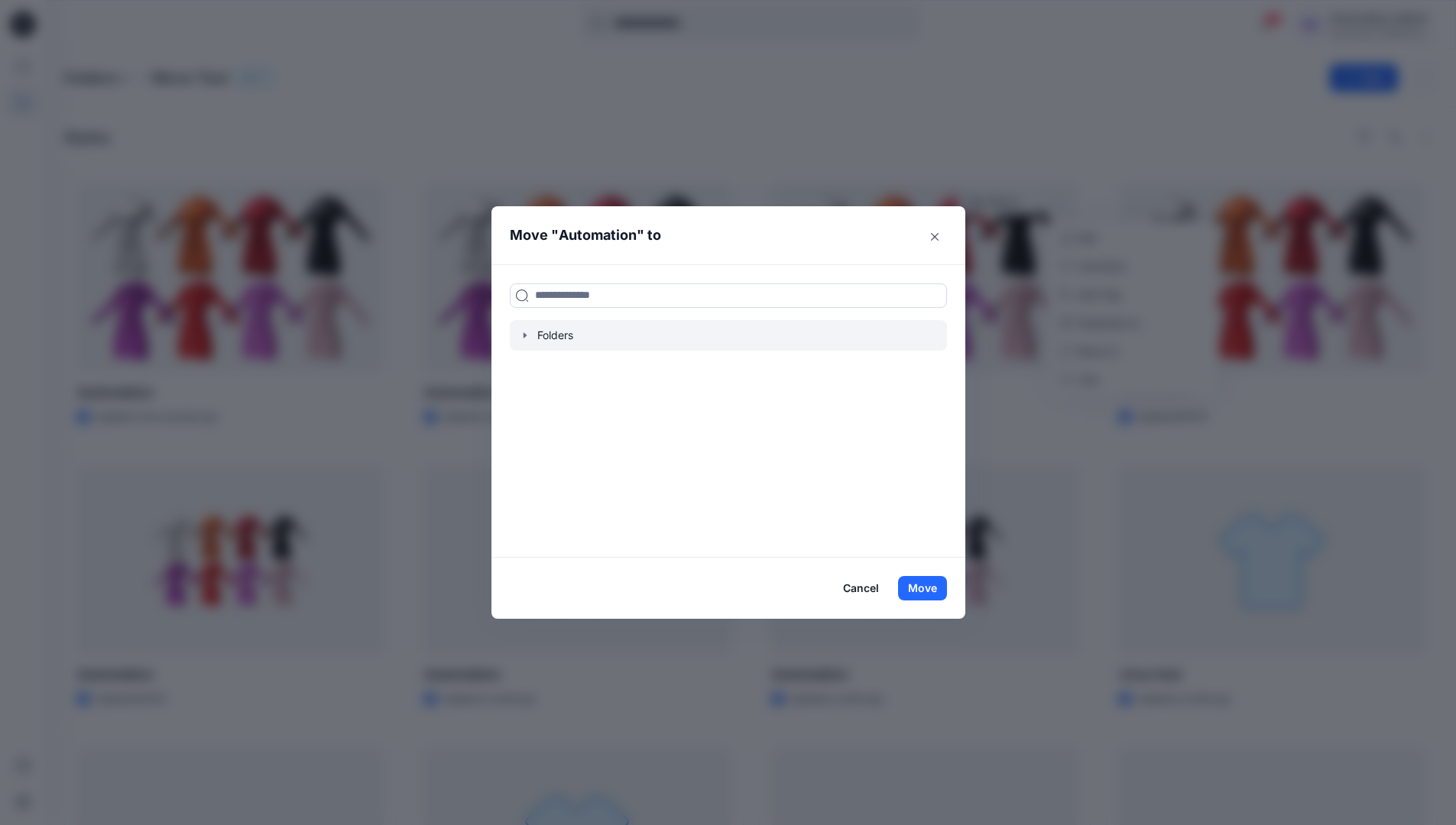
click at [526, 335] on icon "button" at bounding box center [524, 335] width 3 height 5
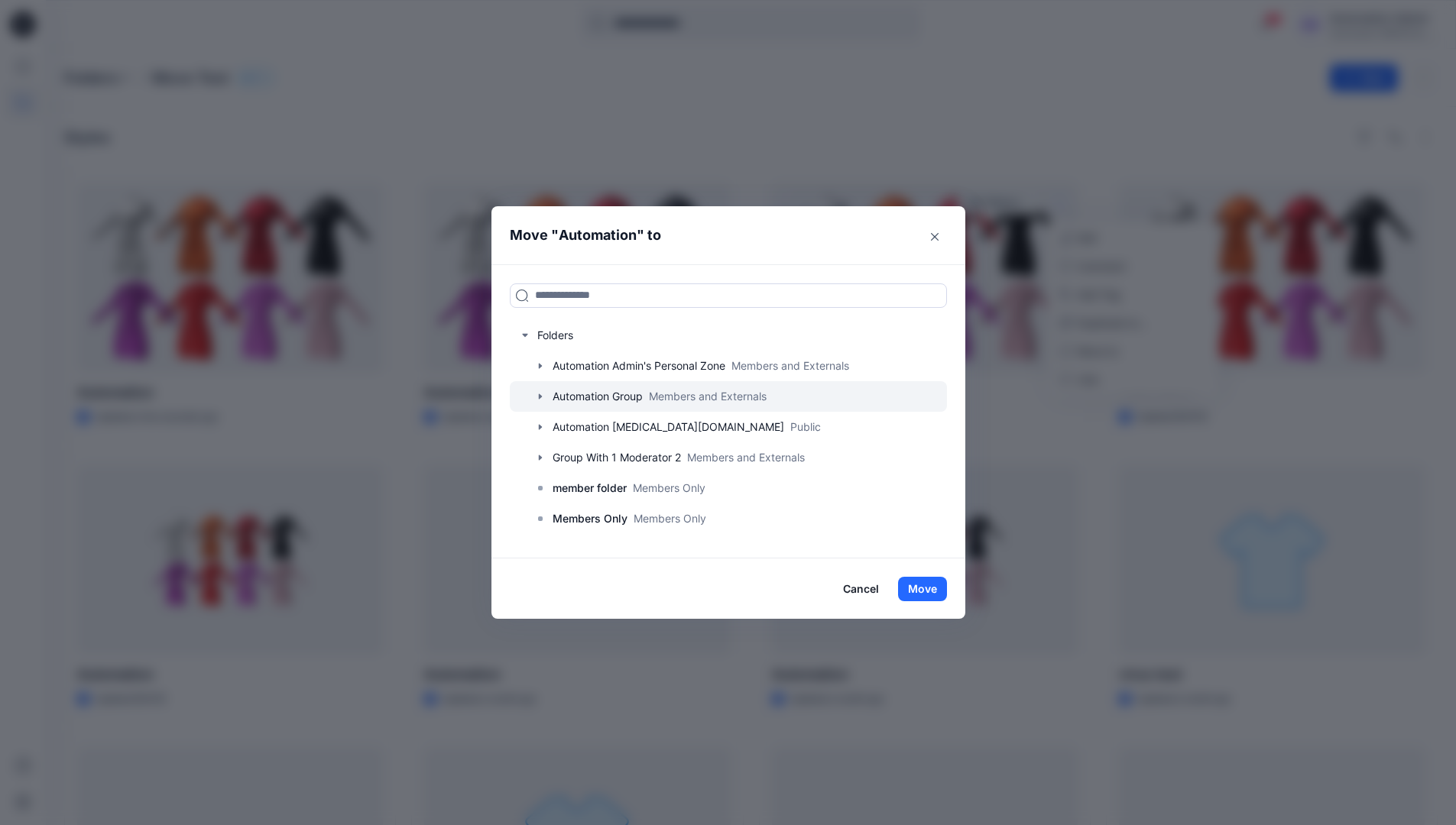
click at [541, 396] on icon "button" at bounding box center [540, 396] width 3 height 5
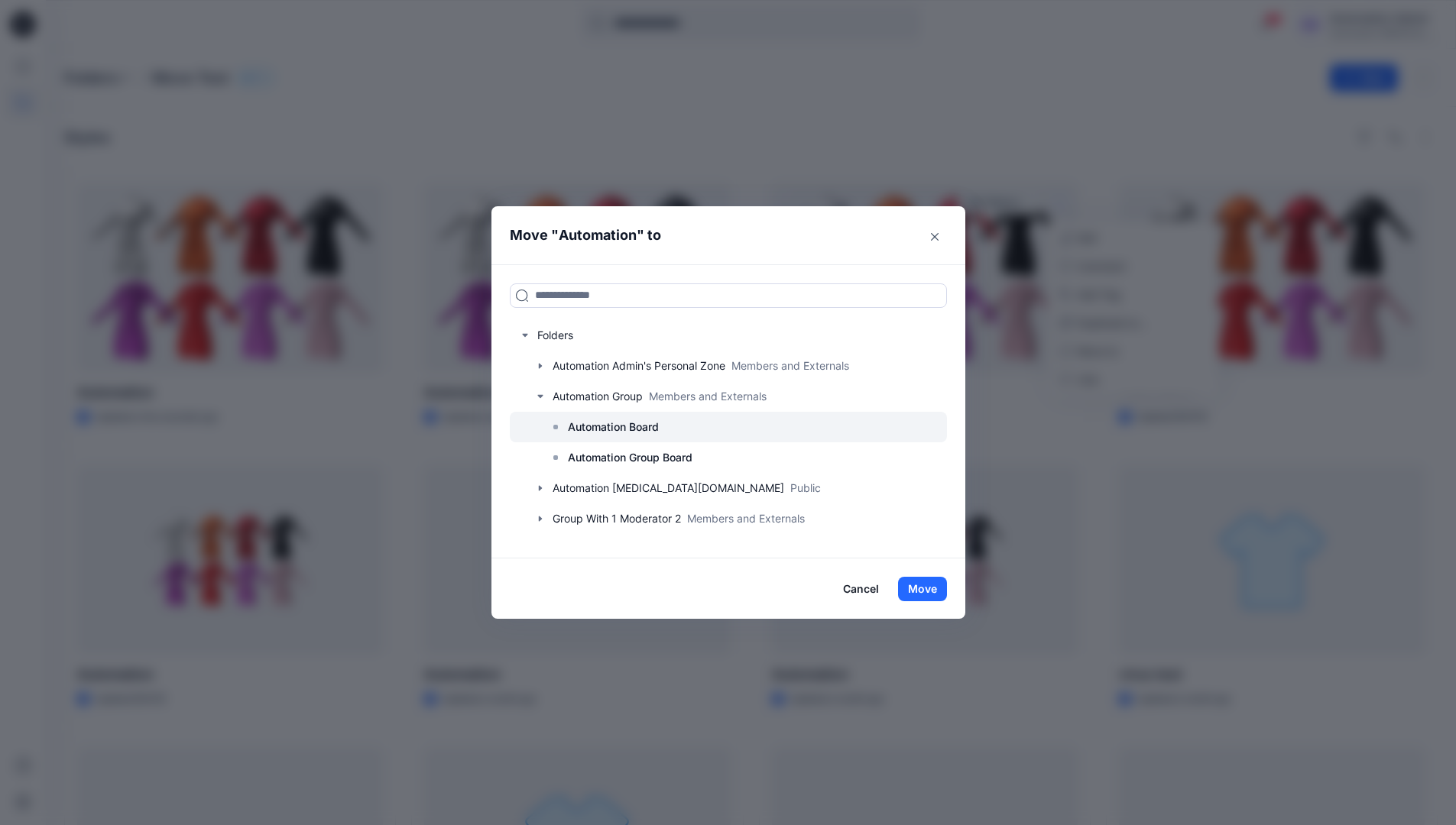
click at [606, 429] on p "Automation Board" at bounding box center [612, 427] width 91 height 18
click at [924, 582] on button "Move" at bounding box center [922, 589] width 49 height 24
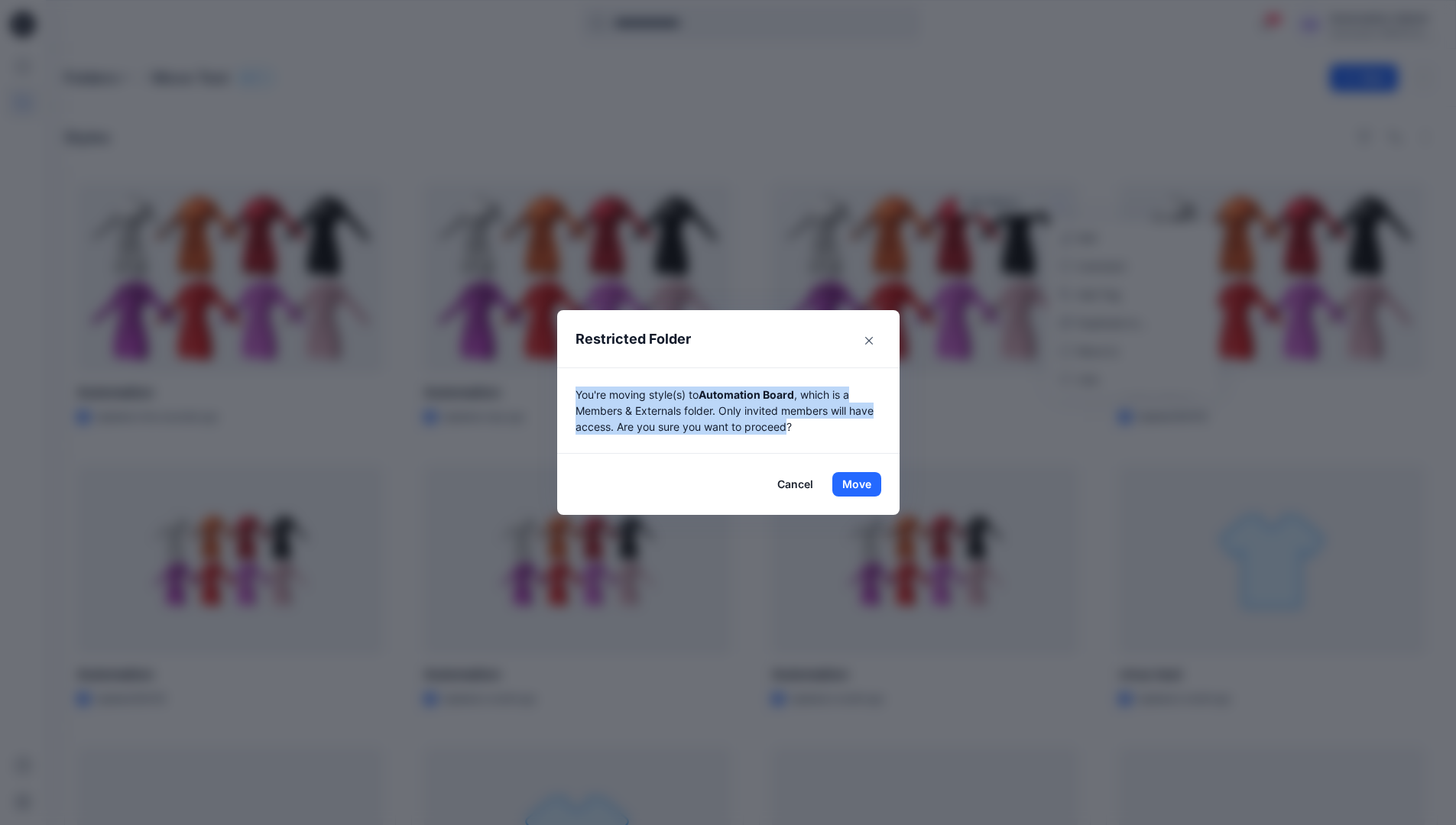
drag, startPoint x: 924, startPoint y: 582, endPoint x: 795, endPoint y: 429, distance: 200.1
click at [795, 429] on p "You're moving style(s) to Automation Board , which is a Members & Externals fol…" at bounding box center [728, 410] width 306 height 48
click at [862, 484] on button "Move" at bounding box center [857, 484] width 49 height 24
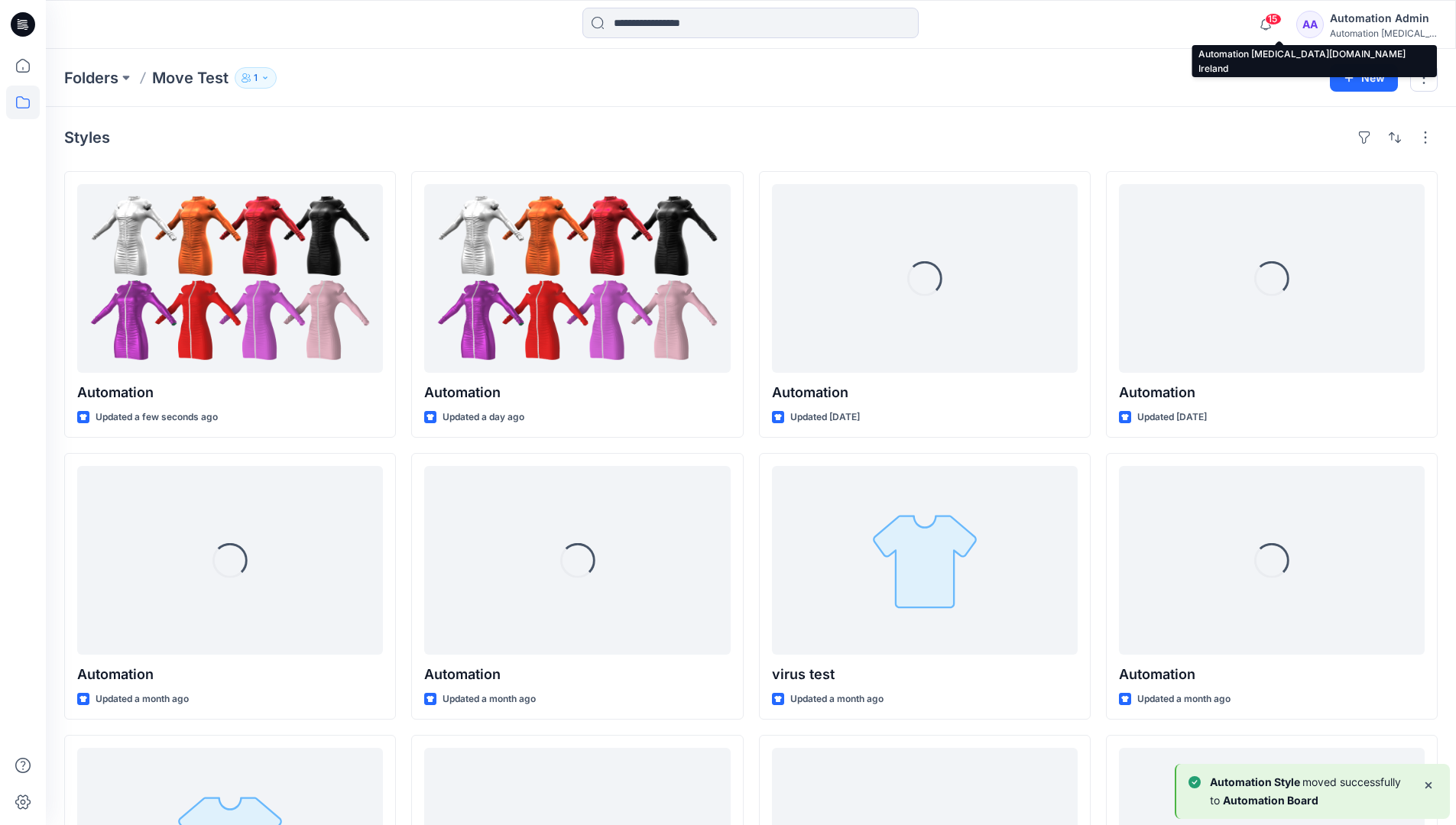
click at [1366, 35] on div "Automation [MEDICAL_DATA]..." at bounding box center [1383, 33] width 107 height 11
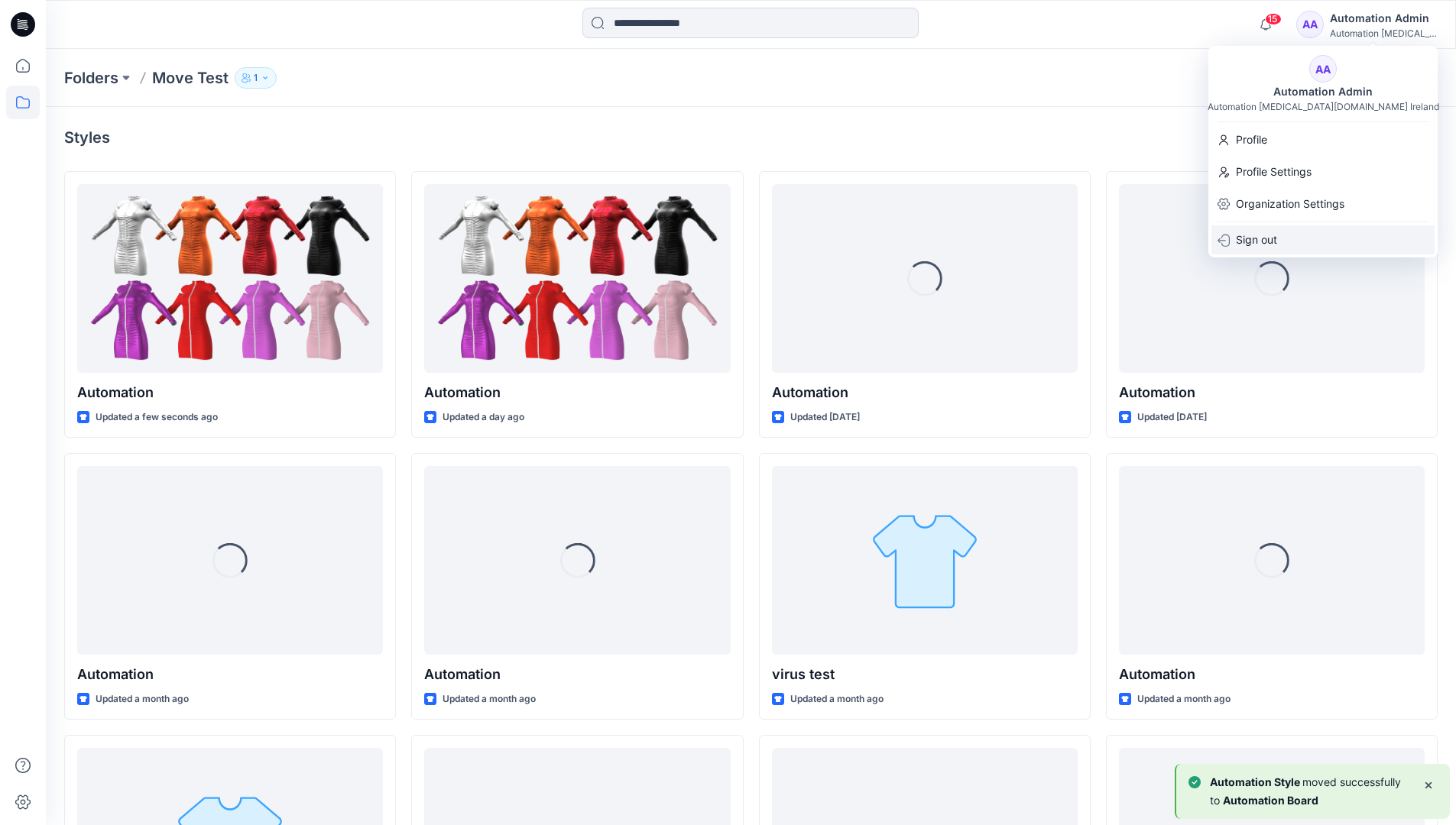
click at [1288, 234] on div "Sign out" at bounding box center [1323, 240] width 223 height 29
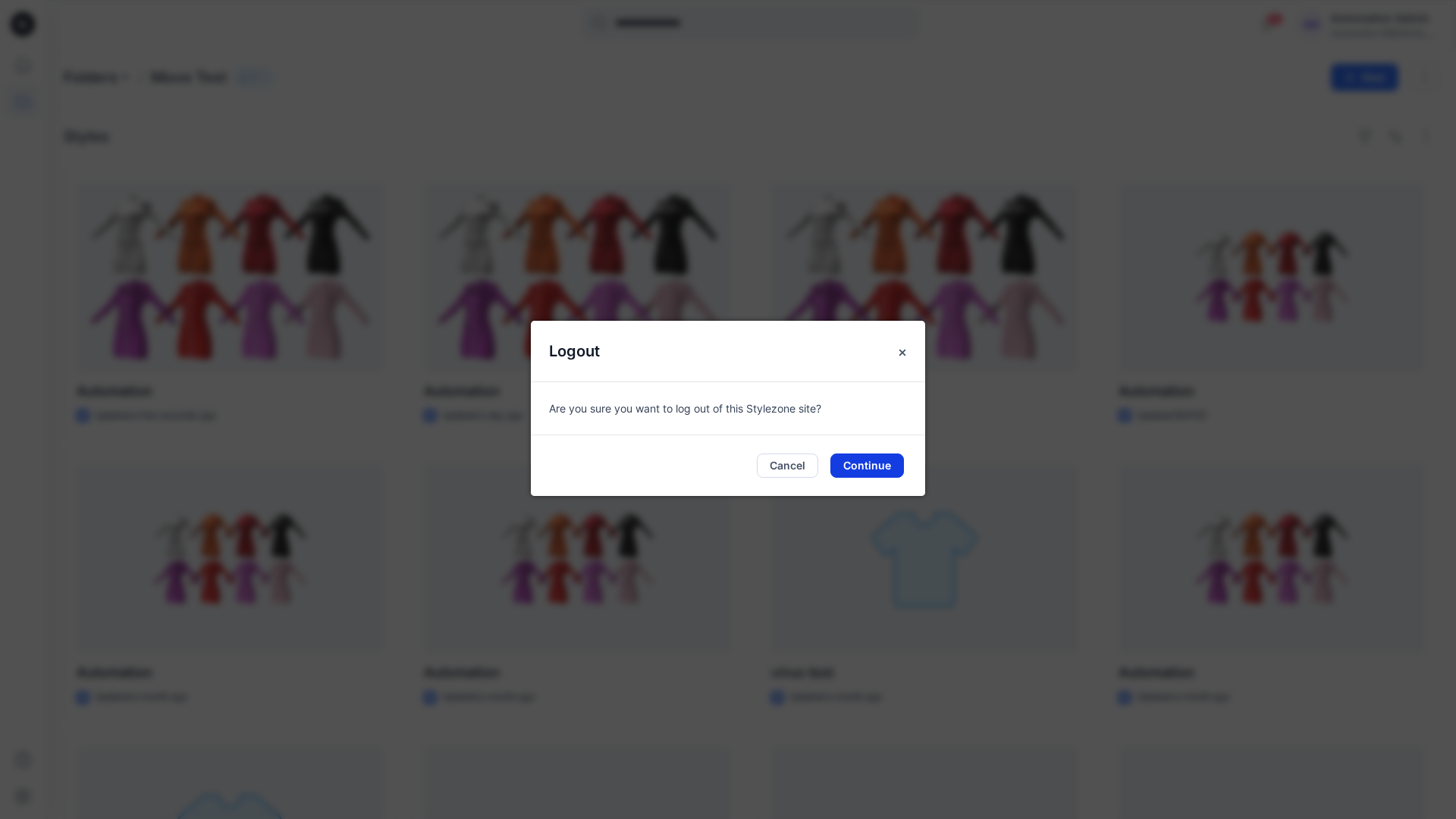
click at [857, 460] on button "Continue" at bounding box center [867, 466] width 74 height 24
